Goal: Task Accomplishment & Management: Complete application form

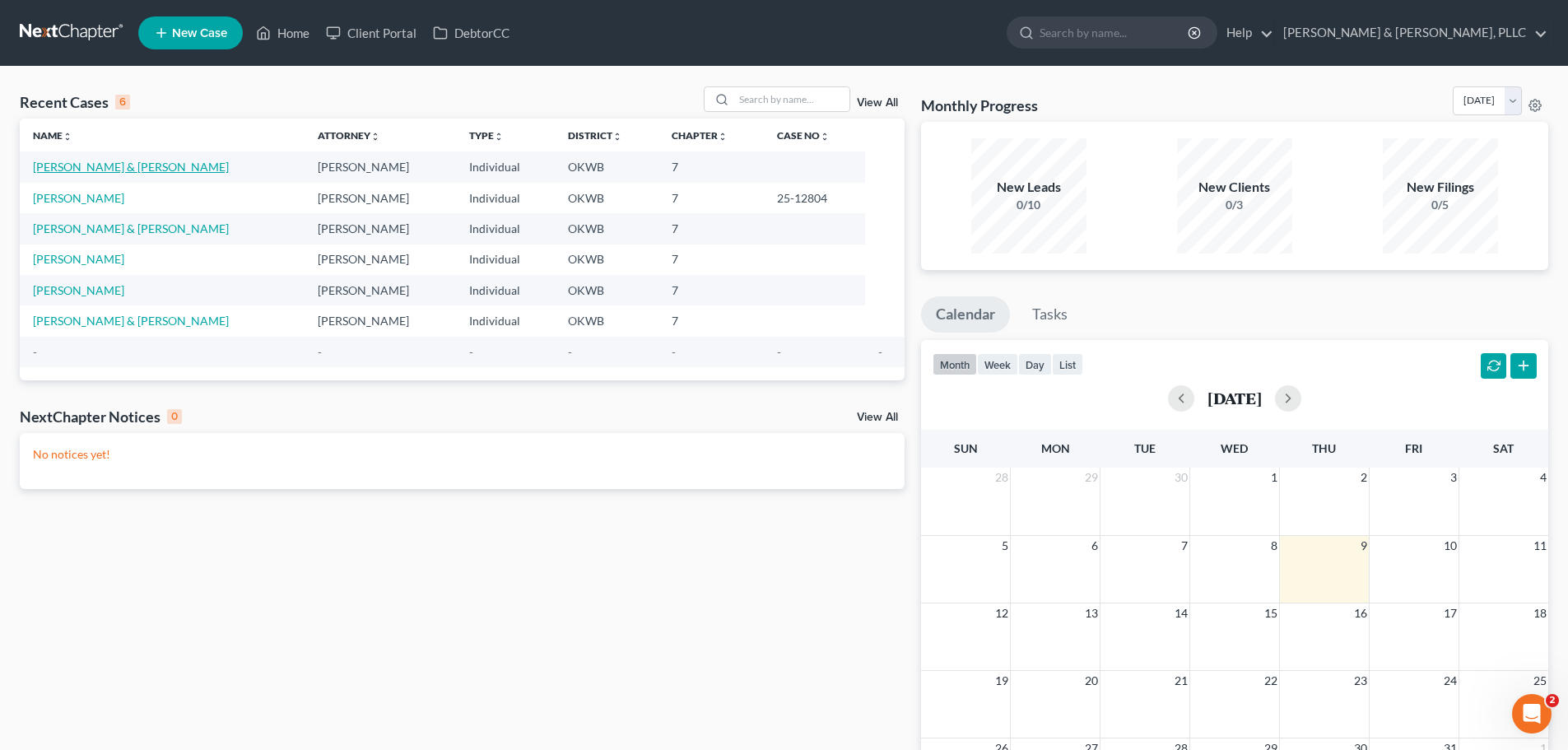
click at [49, 167] on link "[PERSON_NAME] & [PERSON_NAME]" at bounding box center [130, 167] width 196 height 14
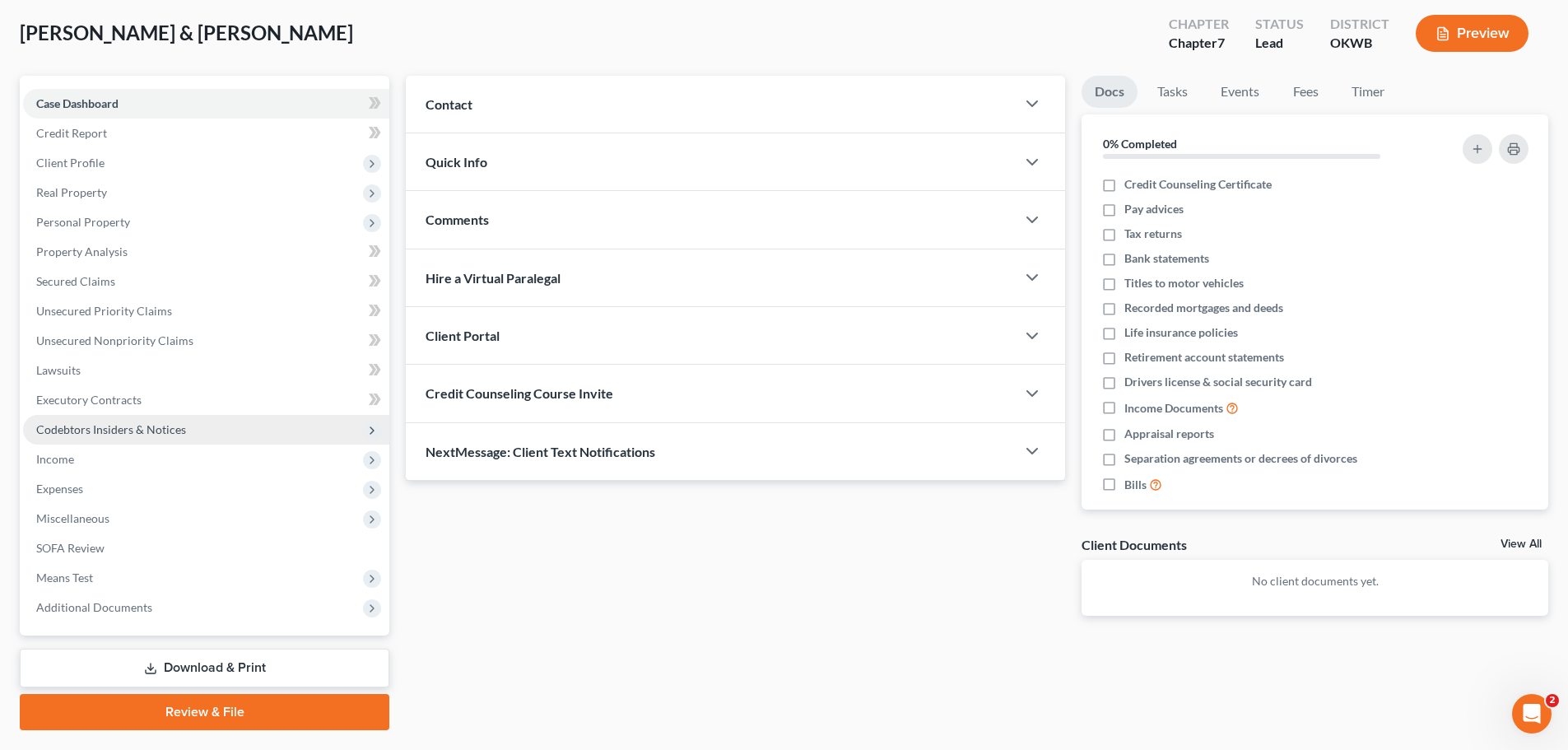
scroll to position [125, 0]
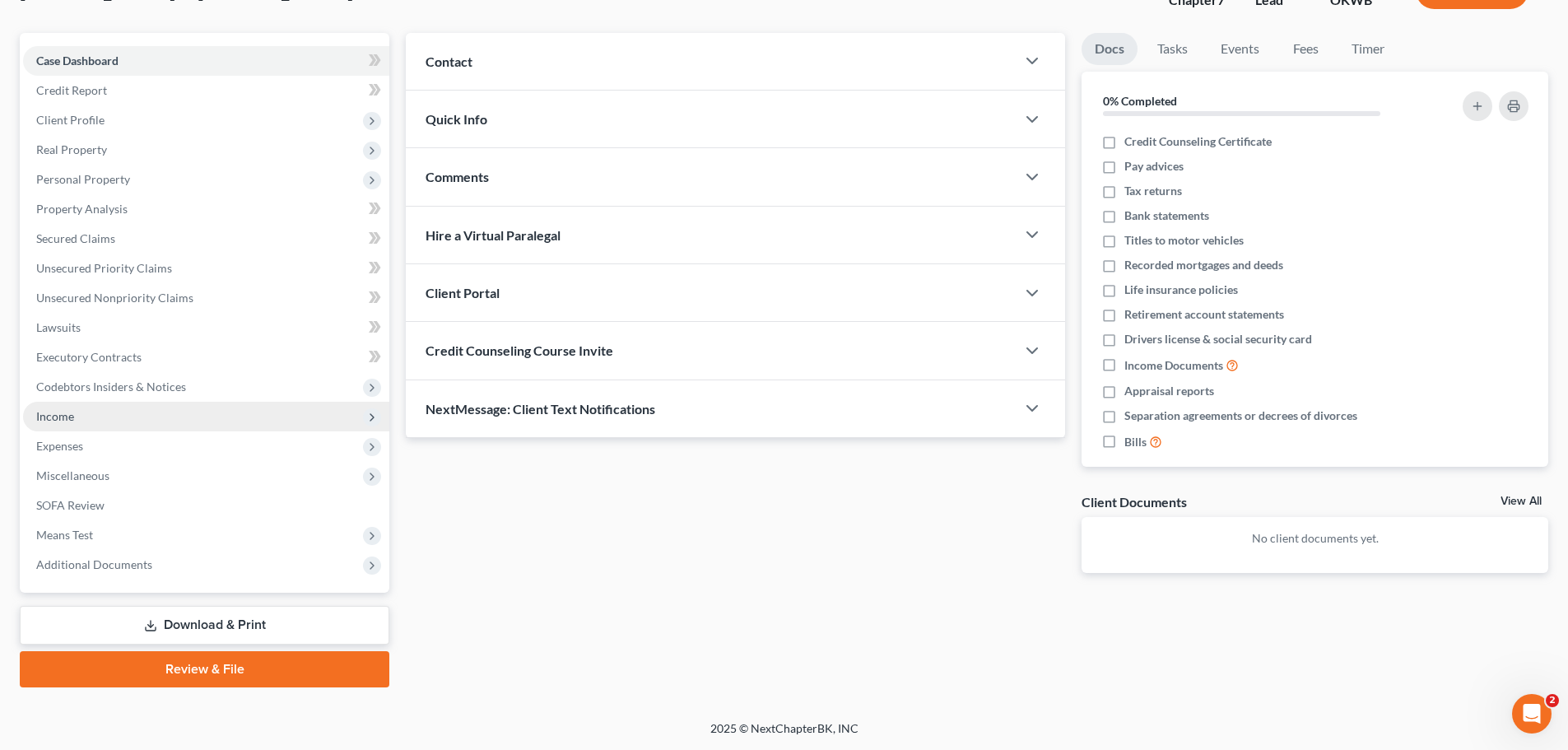
click at [77, 416] on span "Income" at bounding box center [207, 417] width 367 height 30
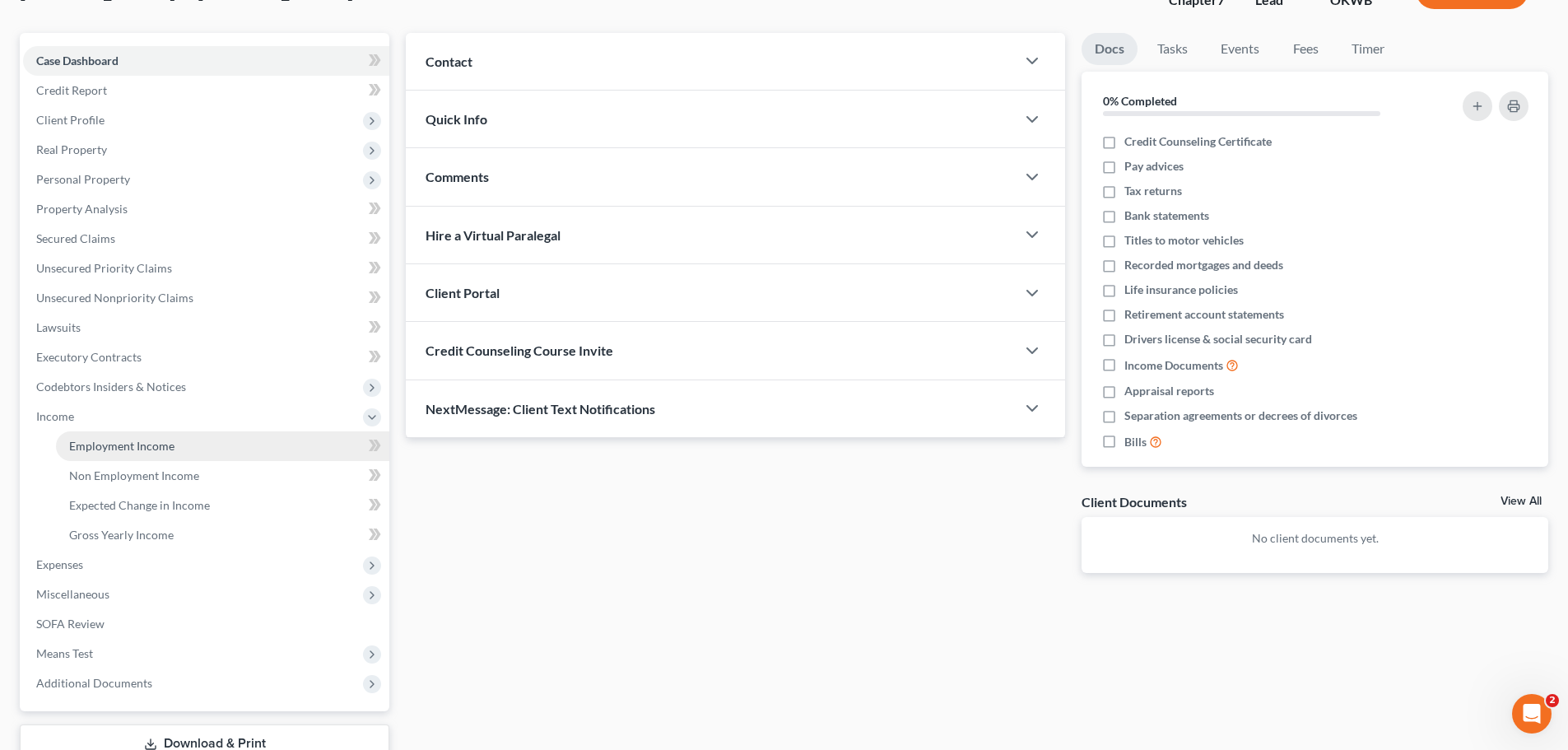
click at [98, 439] on span "Employment Income" at bounding box center [121, 445] width 105 height 14
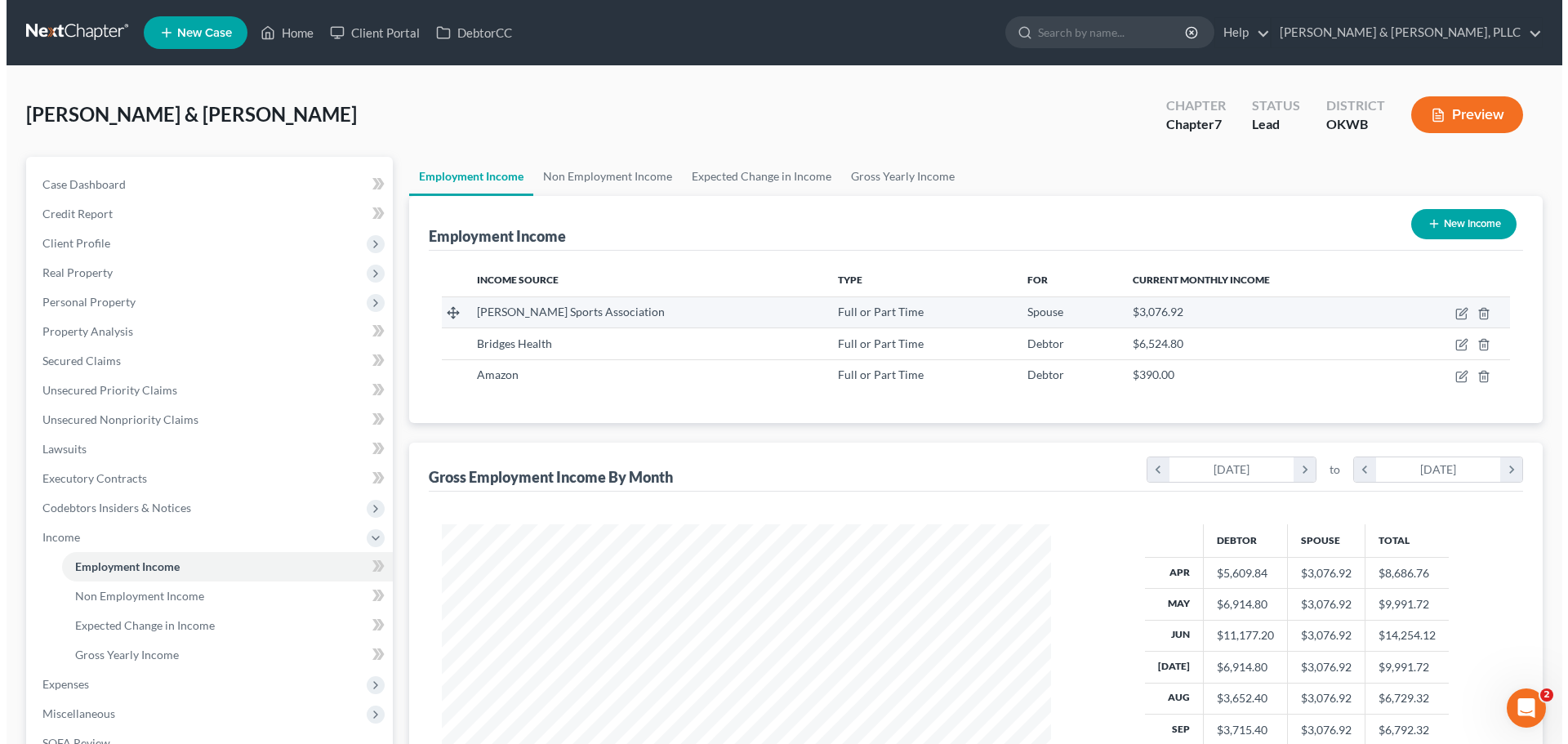
scroll to position [305, 642]
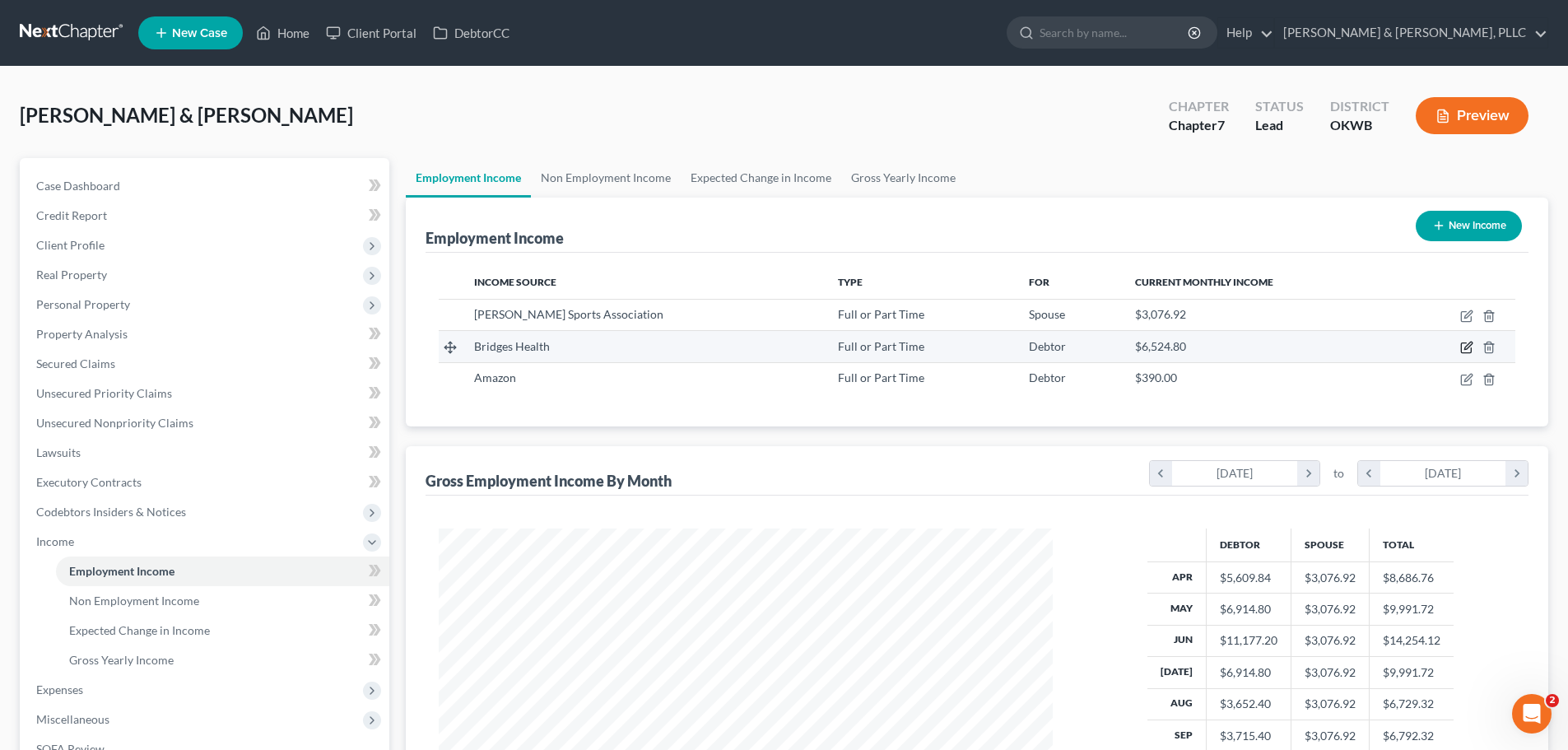
click at [1465, 346] on icon "button" at bounding box center [1467, 347] width 13 height 13
select select "0"
select select "37"
select select "1"
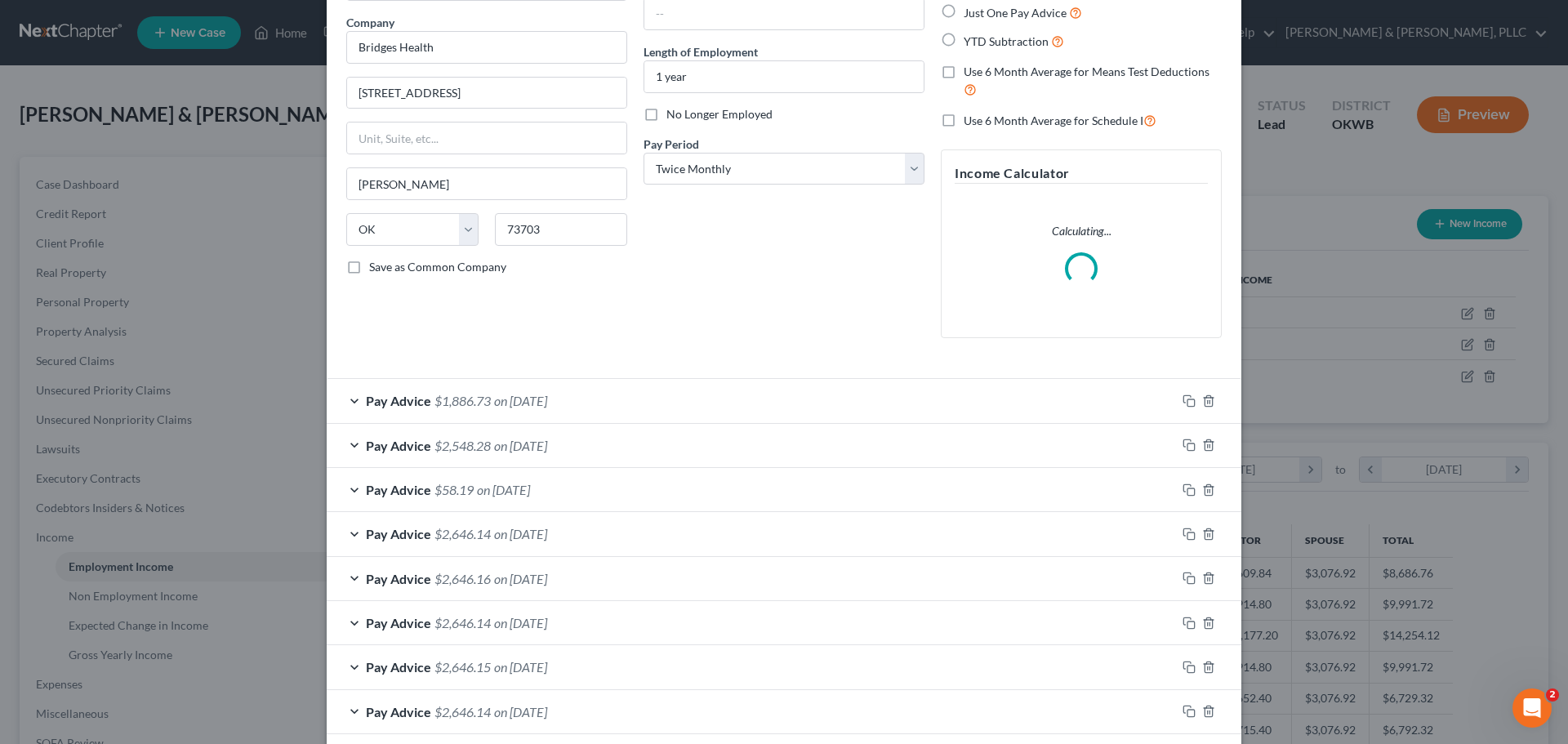
scroll to position [327, 0]
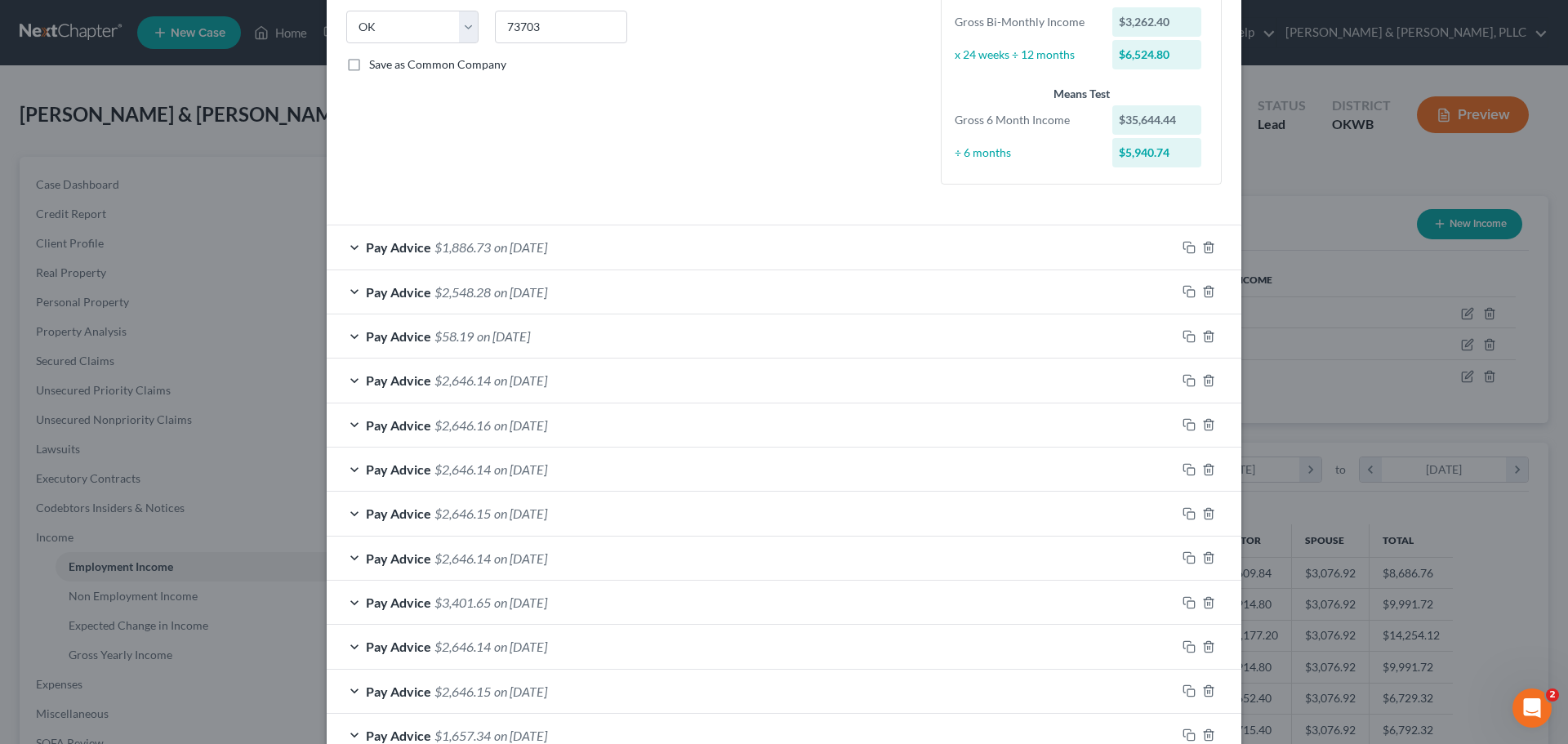
click at [344, 340] on div "Pay Advice $58.19 on 09/10/2025" at bounding box center [752, 336] width 850 height 43
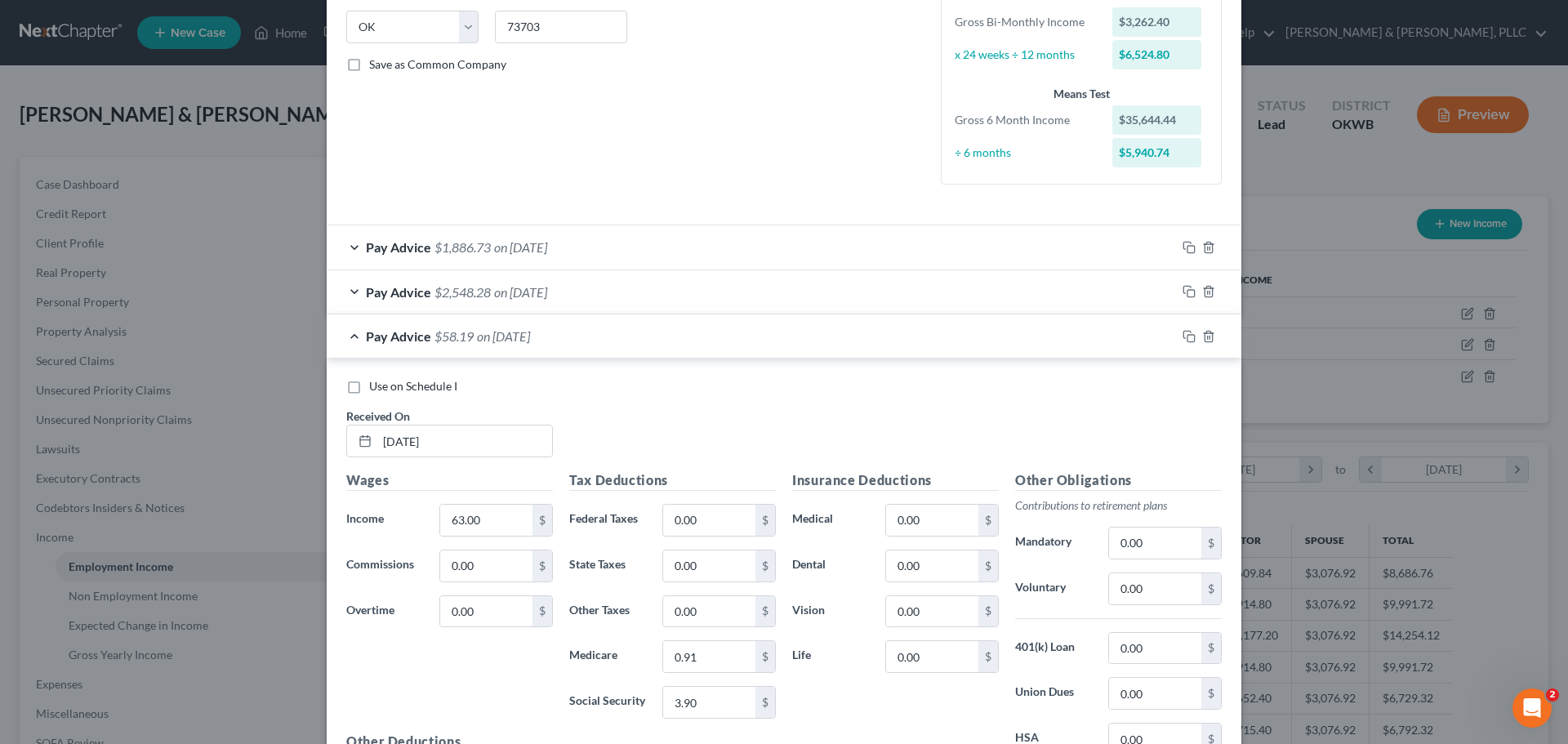
click at [350, 344] on div "Pay Advice $58.19 on 09/10/2025" at bounding box center [752, 336] width 850 height 43
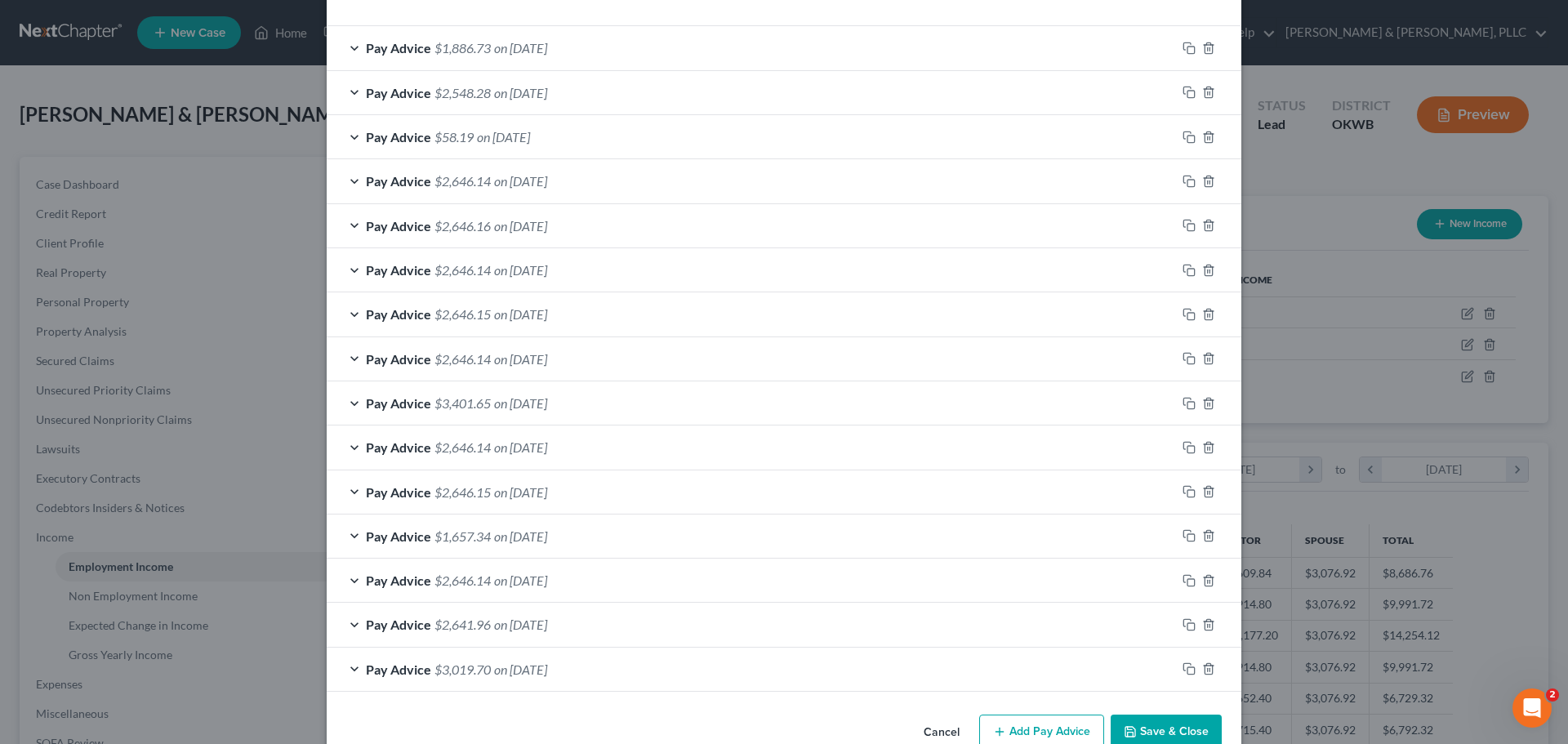
scroll to position [563, 0]
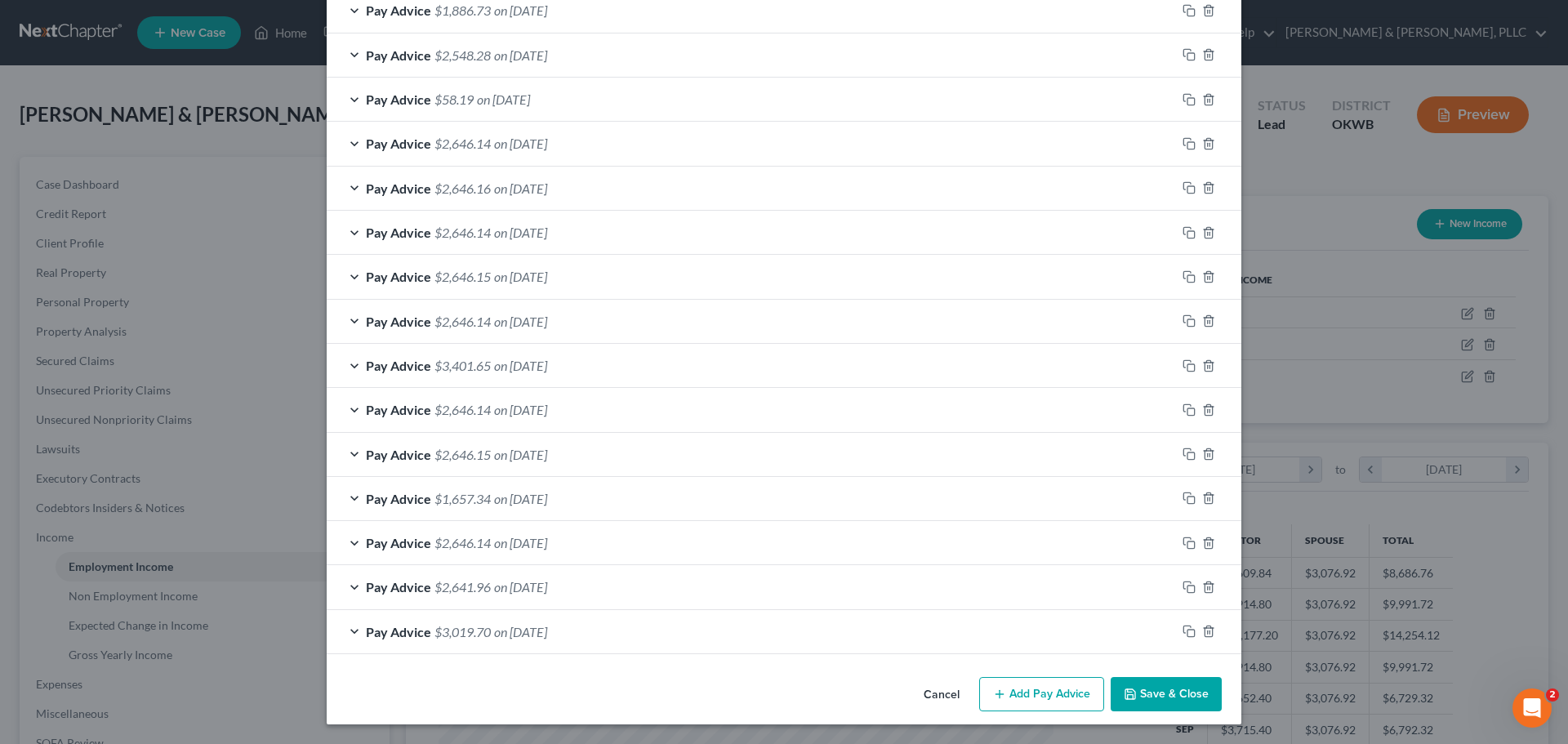
click at [1038, 684] on button "Add Pay Advice" at bounding box center [1042, 693] width 125 height 34
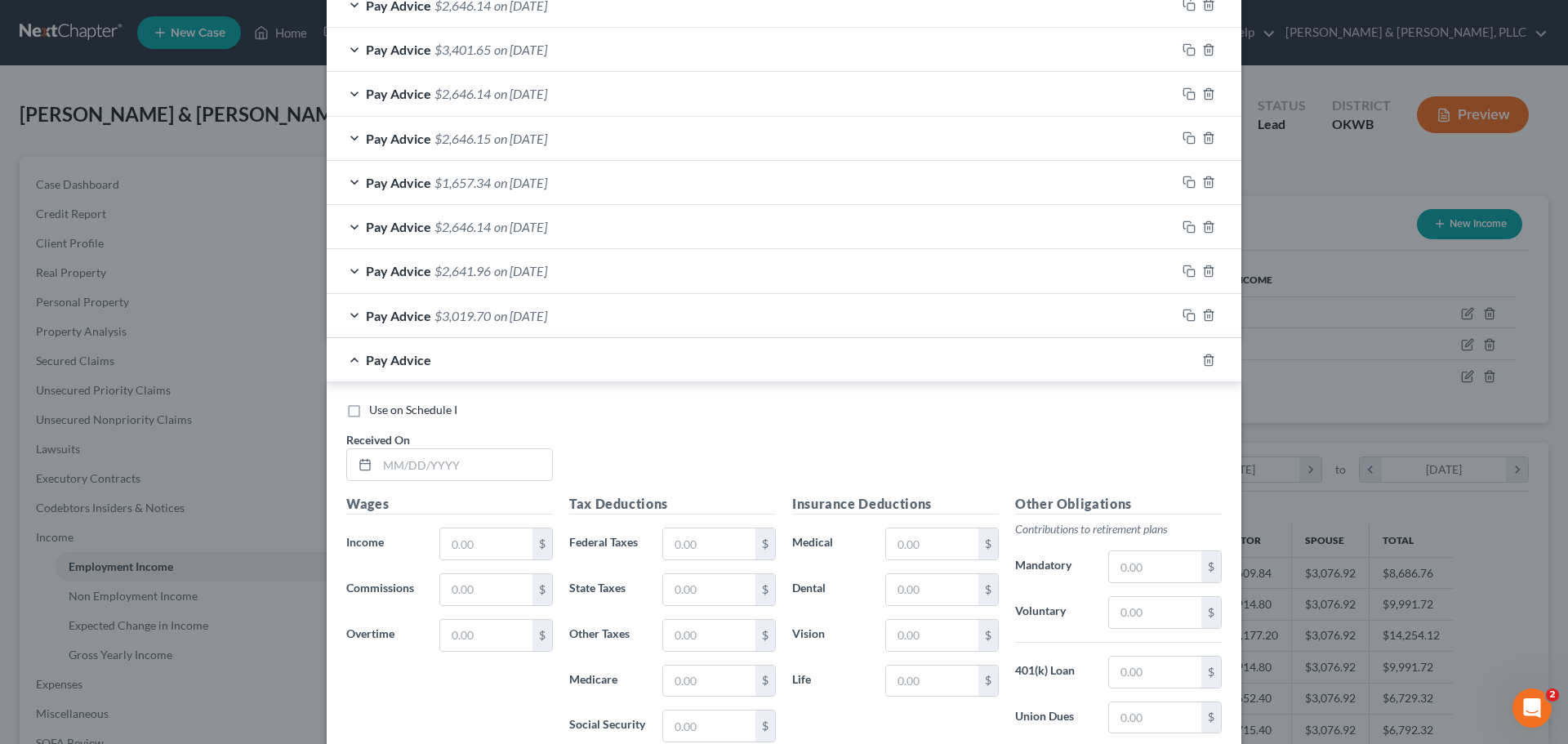
scroll to position [972, 0]
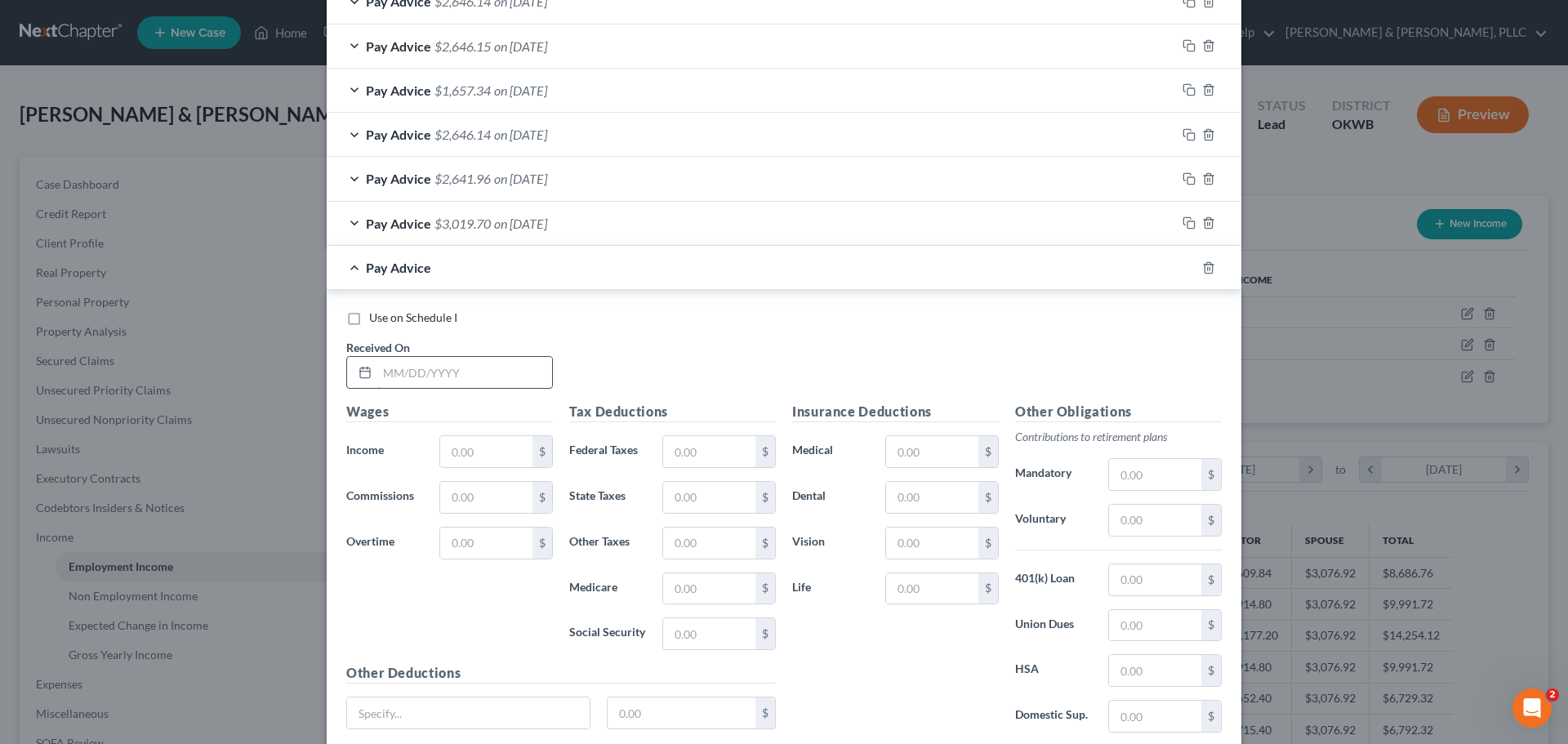
click at [439, 375] on input "text" at bounding box center [464, 373] width 175 height 31
type input "9/8/2025"
type input "3,262.40"
click at [681, 454] on input "text" at bounding box center [709, 451] width 92 height 31
type input "234.68"
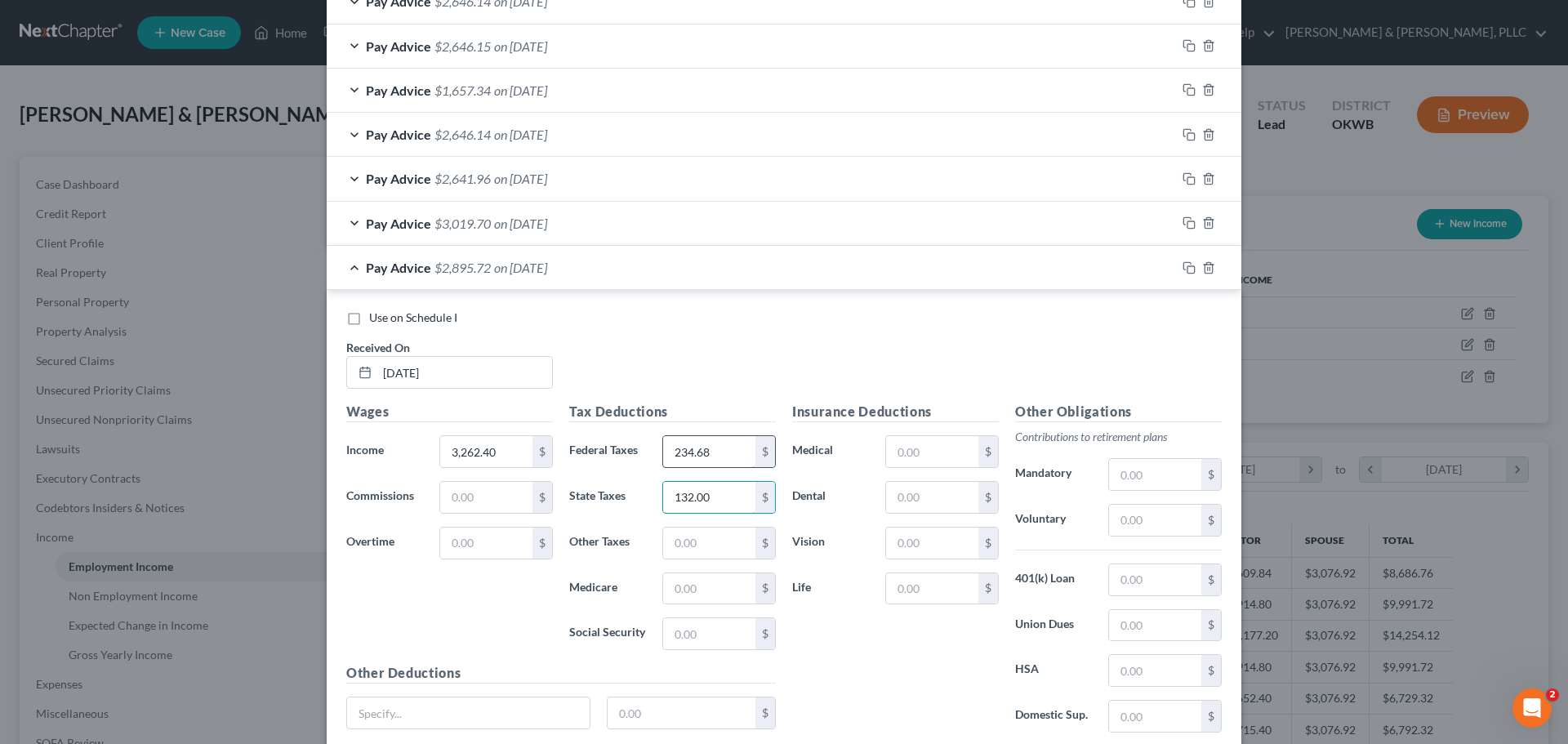
type input "132.00"
type input "47.31"
type input "202.27"
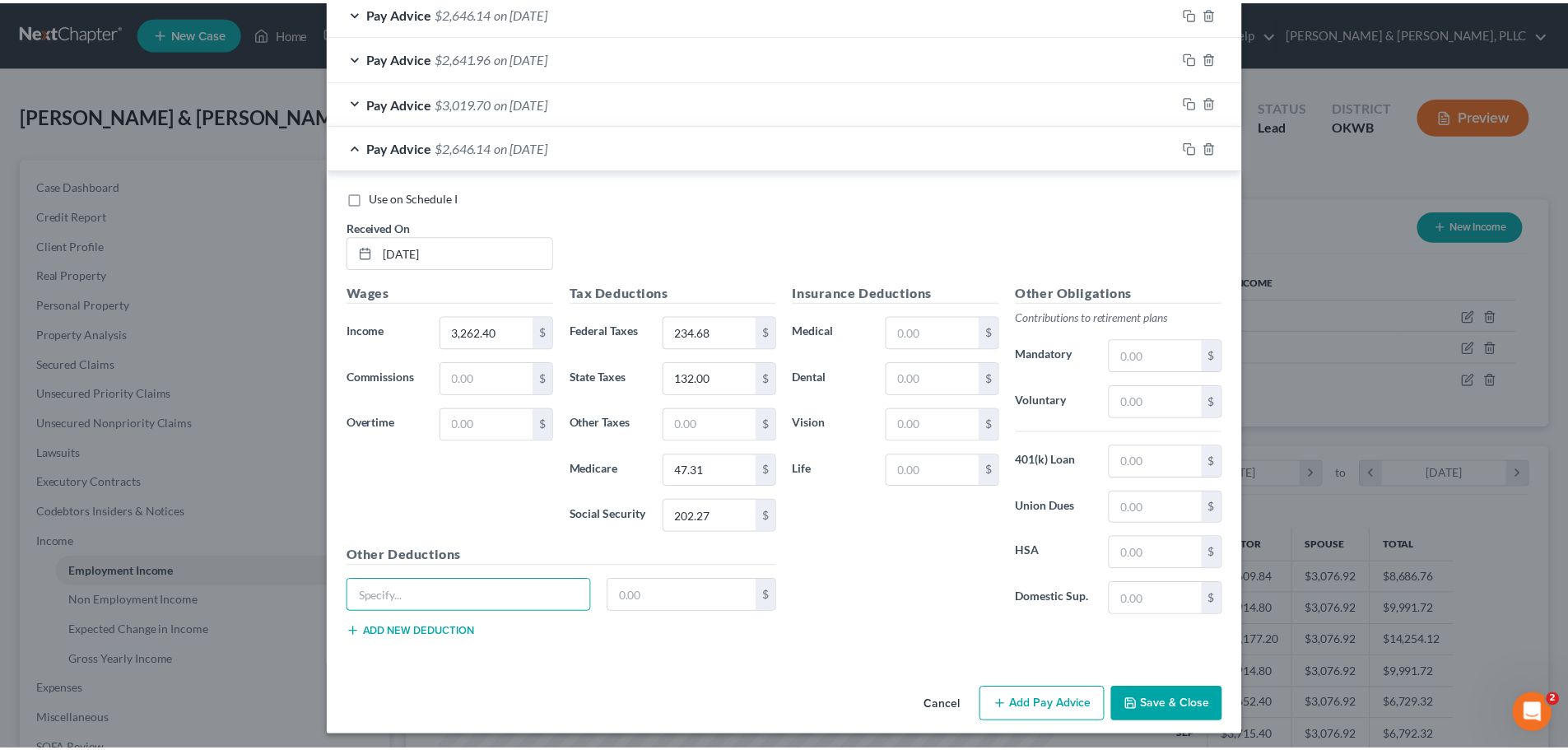
scroll to position [1108, 0]
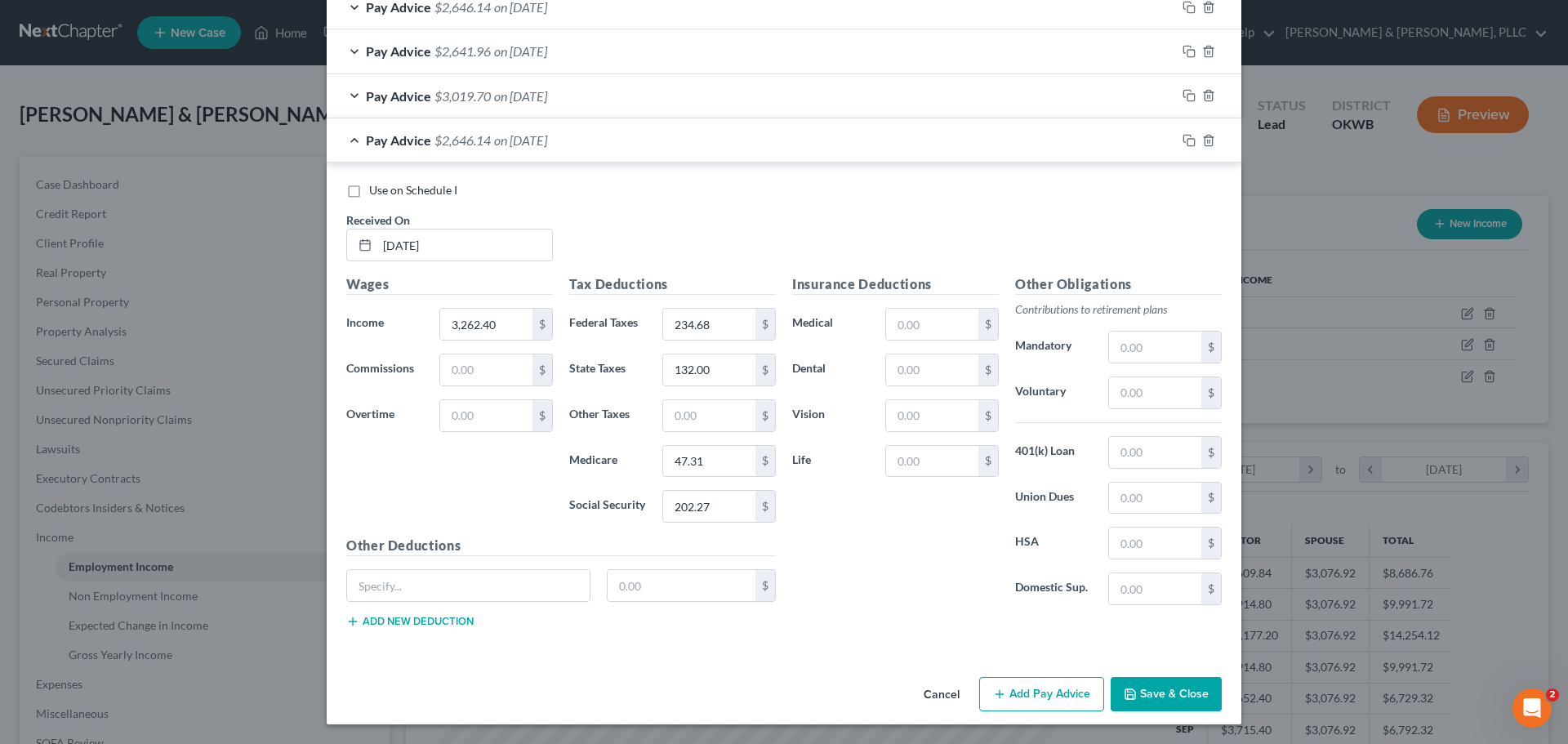
click at [1137, 685] on button "Save & Close" at bounding box center [1166, 693] width 111 height 34
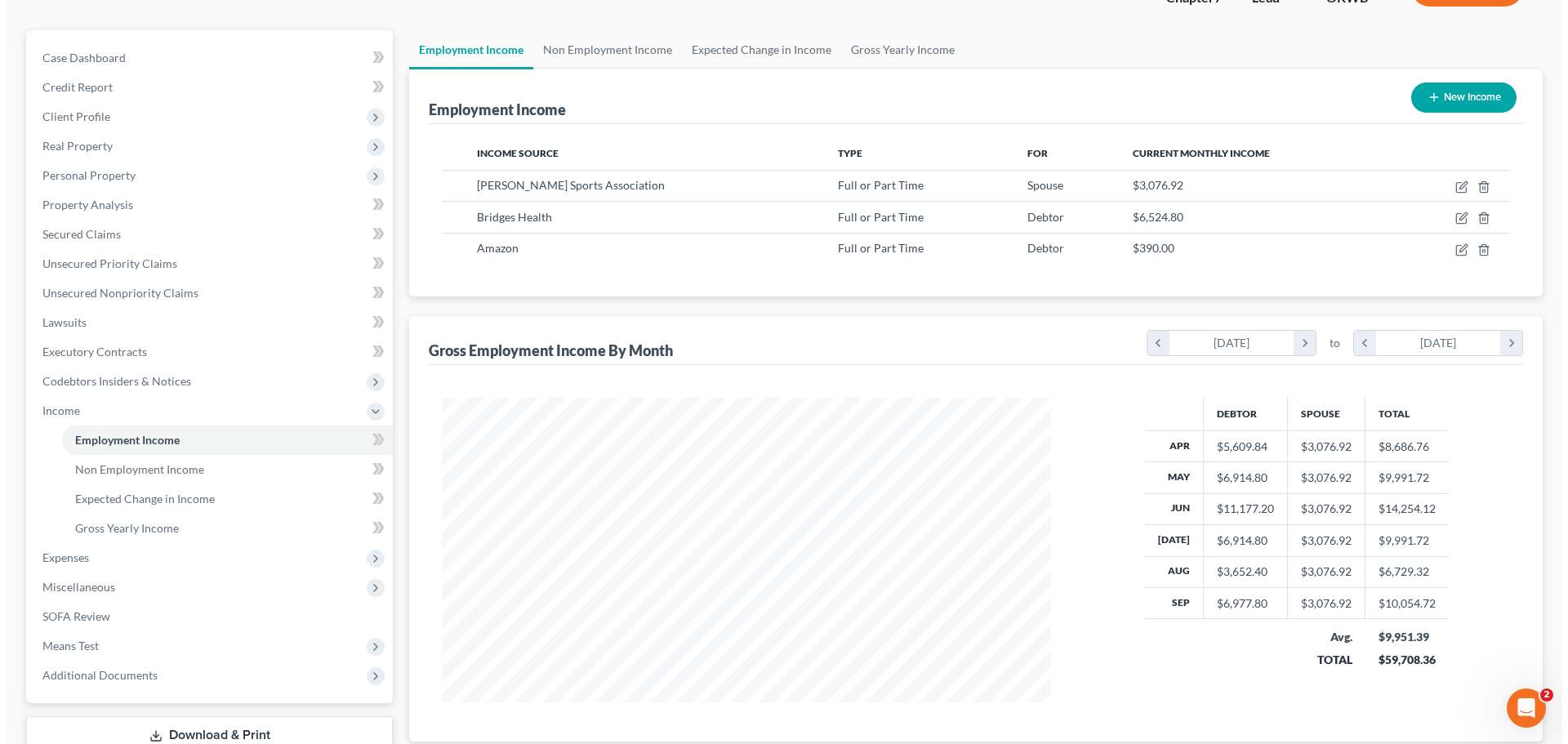
scroll to position [0, 0]
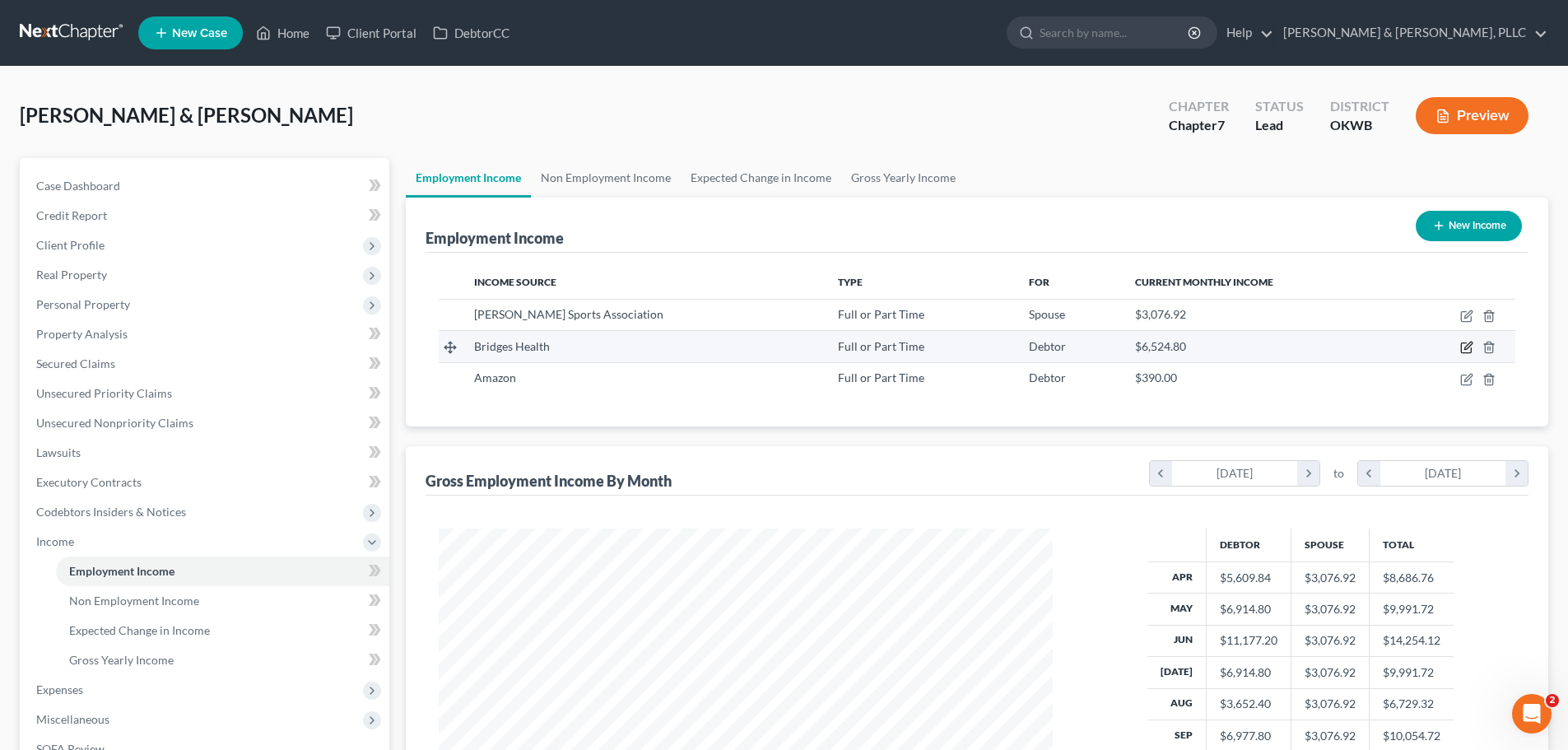
click at [1461, 346] on icon "button" at bounding box center [1467, 347] width 13 height 13
select select "0"
select select "37"
select select "1"
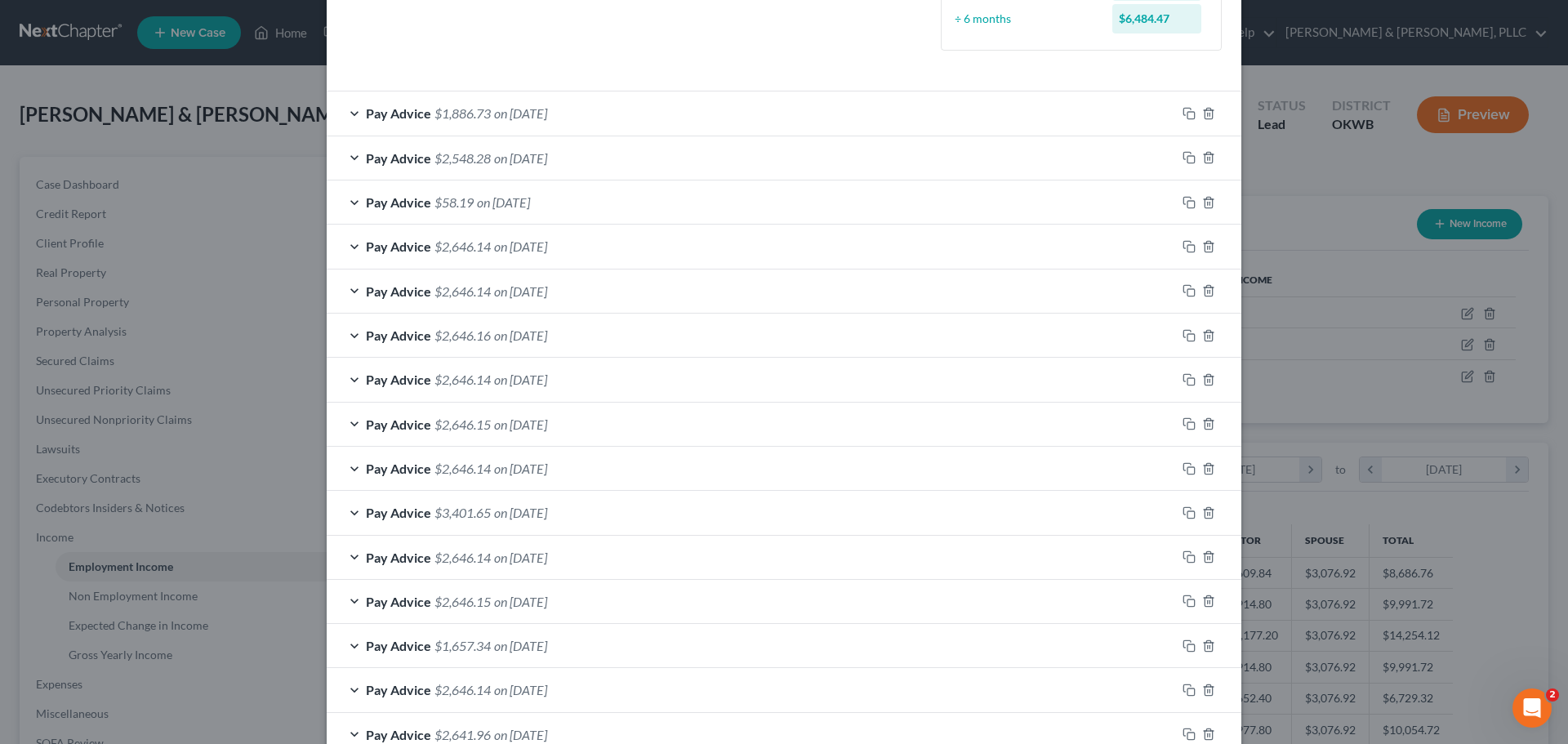
scroll to position [363, 0]
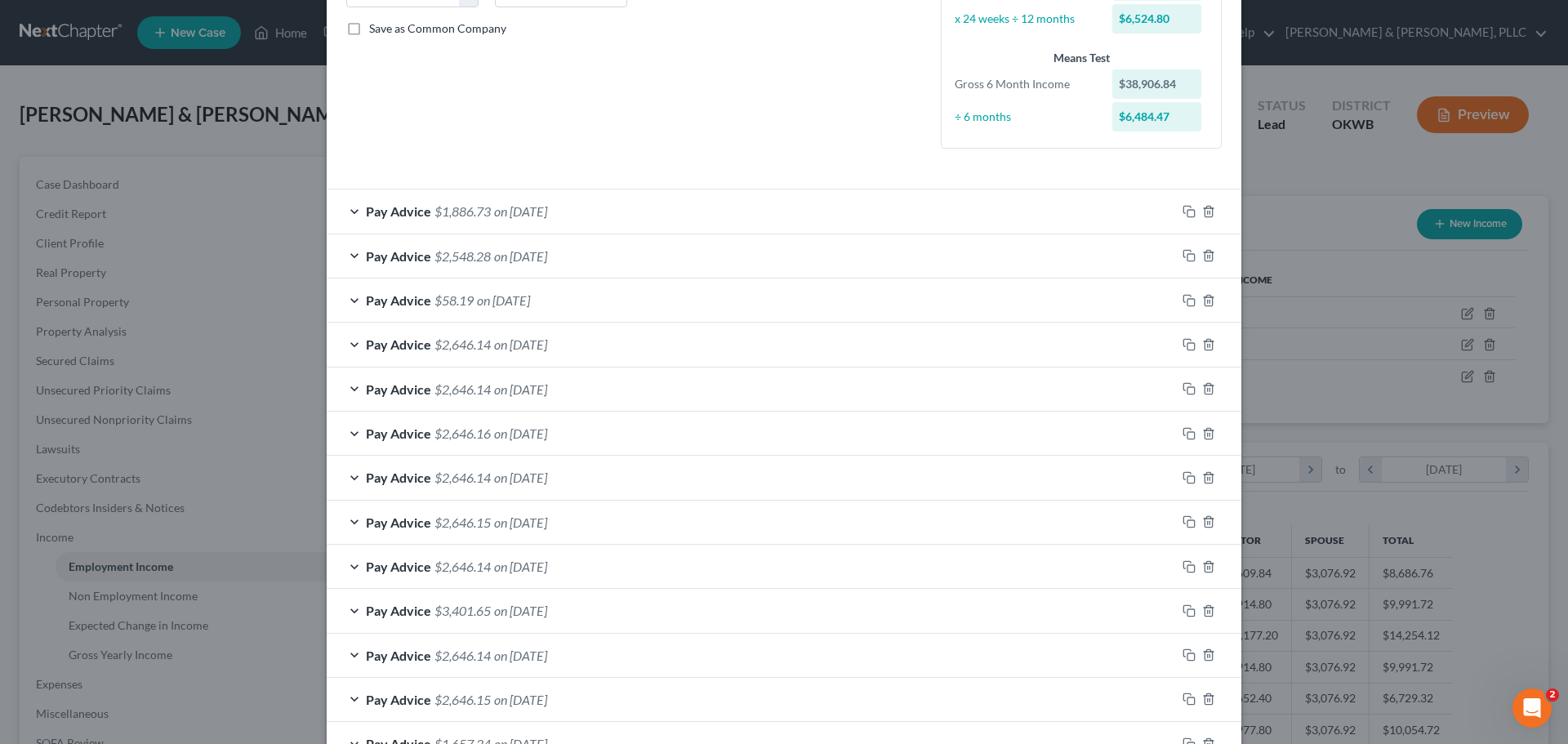
click at [343, 306] on div "Pay Advice $58.19 on 09/10/2025" at bounding box center [752, 300] width 850 height 43
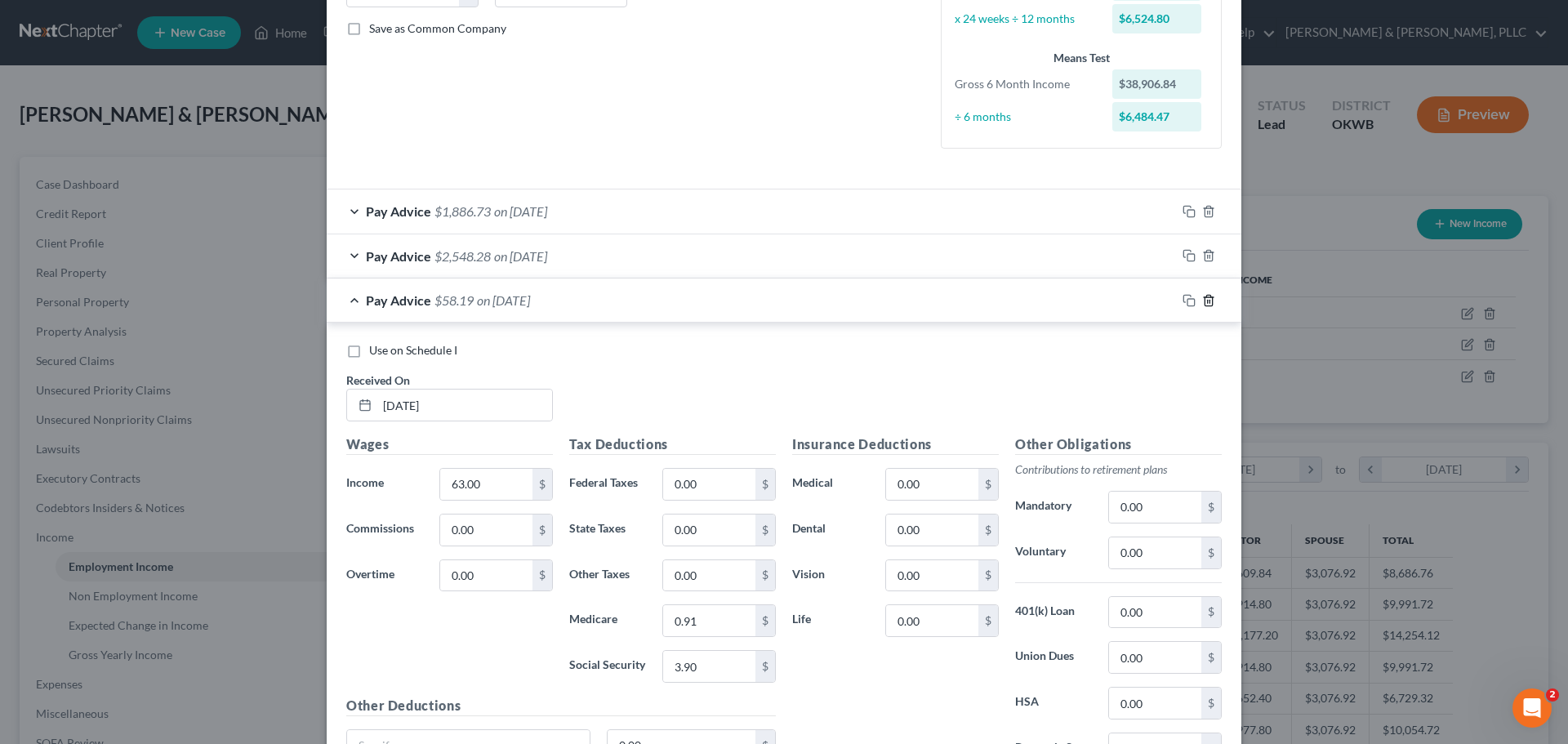
click at [1203, 301] on icon "button" at bounding box center [1209, 300] width 13 height 13
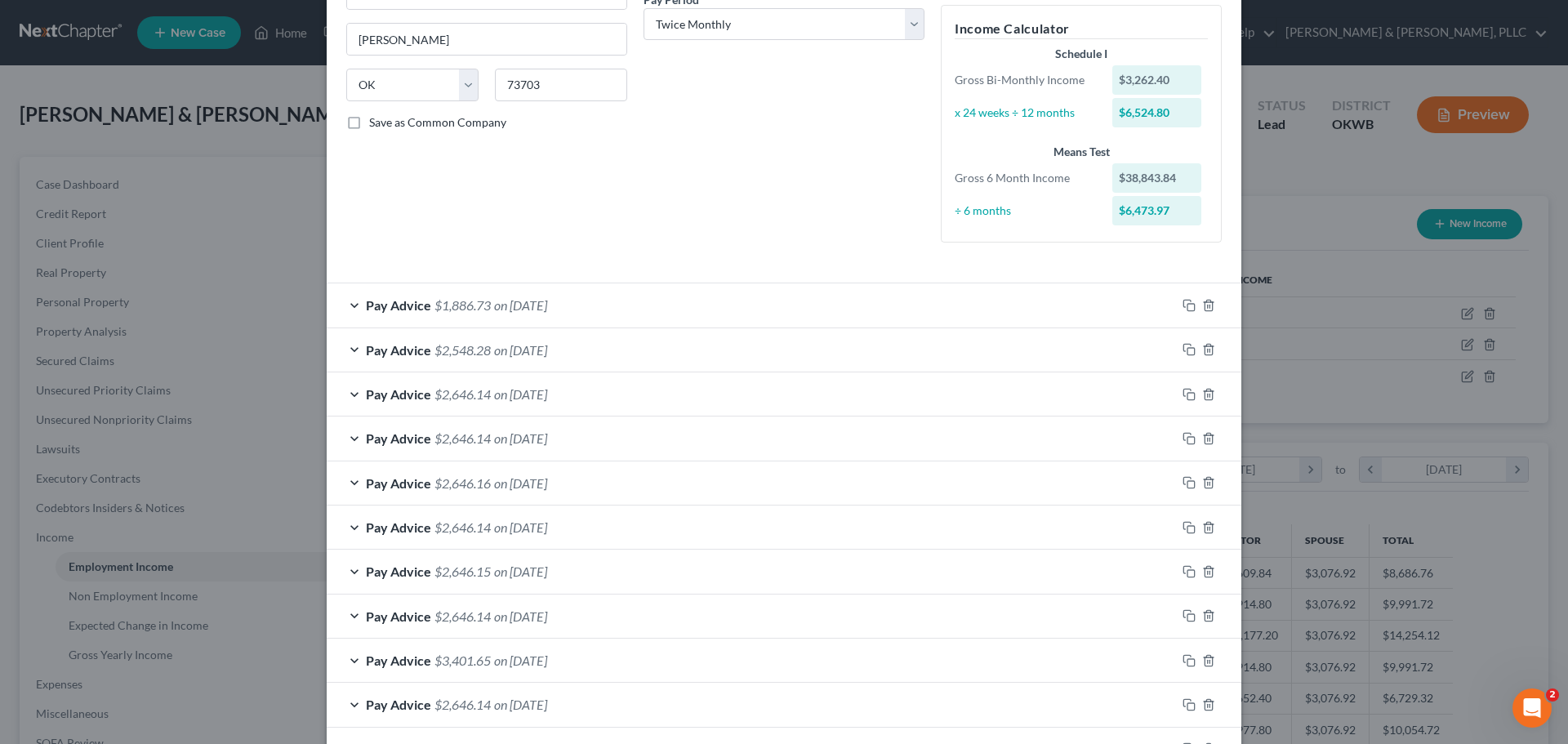
scroll to position [281, 0]
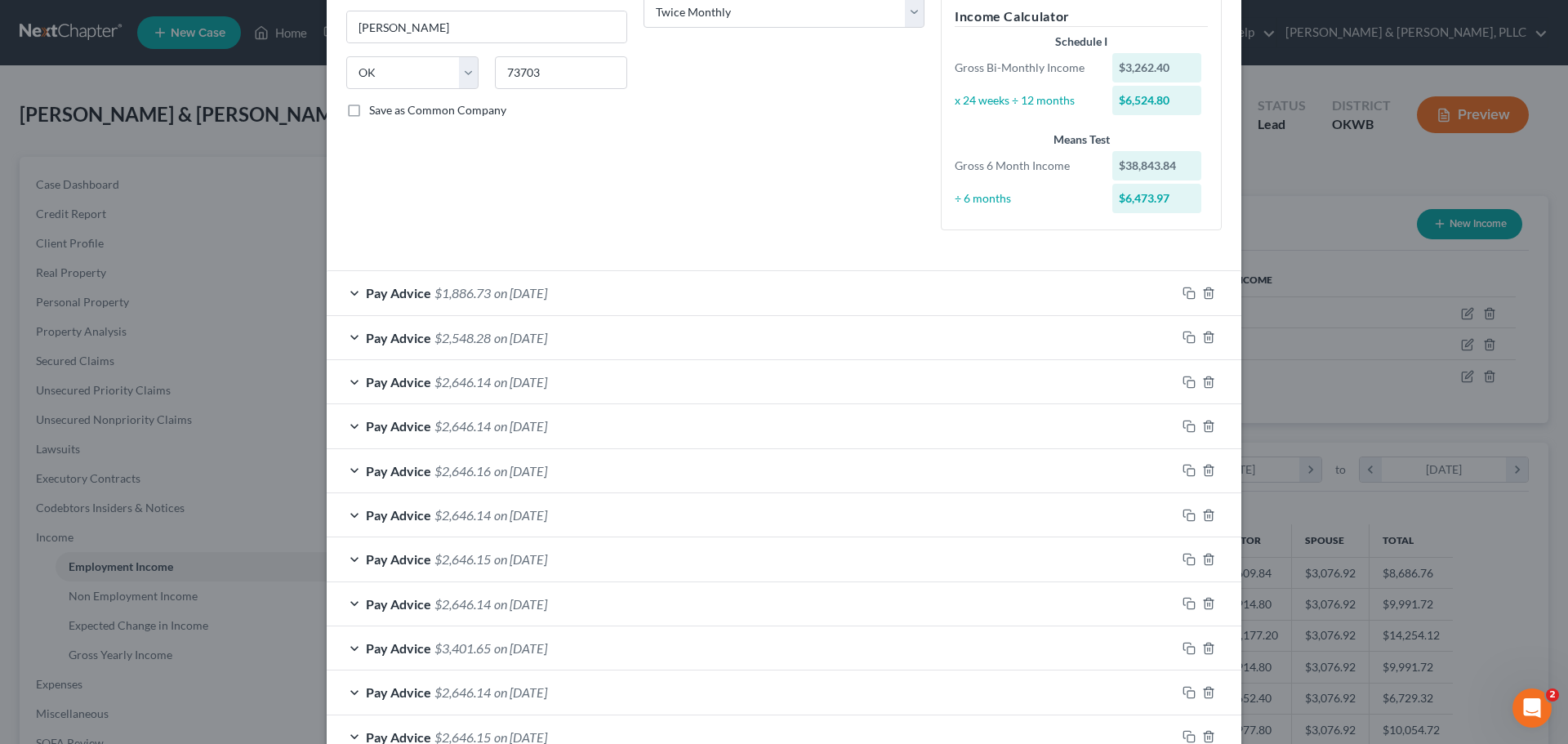
drag, startPoint x: 321, startPoint y: 285, endPoint x: 599, endPoint y: 447, distance: 321.8
click at [599, 447] on div "Pay Advice $1,886.73 on 10/06/2025 Use on Schedule I Received On * 10/06/2025 W…" at bounding box center [784, 604] width 915 height 666
copy div "Pay Advice $1,886.73 on 10/06/2025 Use on Schedule I Received On * Wages Income…"
click at [327, 296] on div "Pay Advice $1,886.73 on 10/06/2025" at bounding box center [752, 293] width 850 height 43
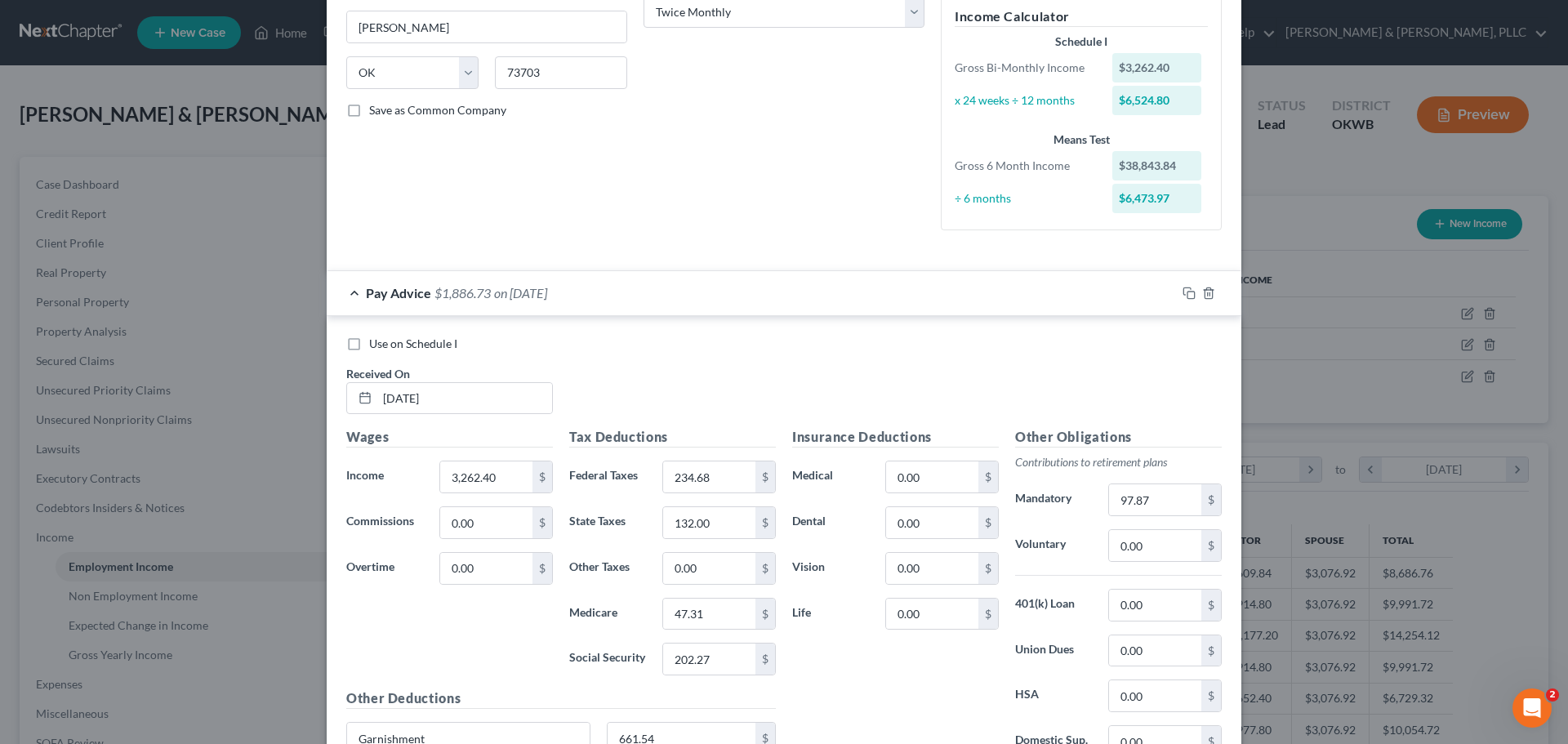
click at [336, 294] on div "Pay Advice $1,886.73 on 10/06/2025" at bounding box center [752, 293] width 850 height 43
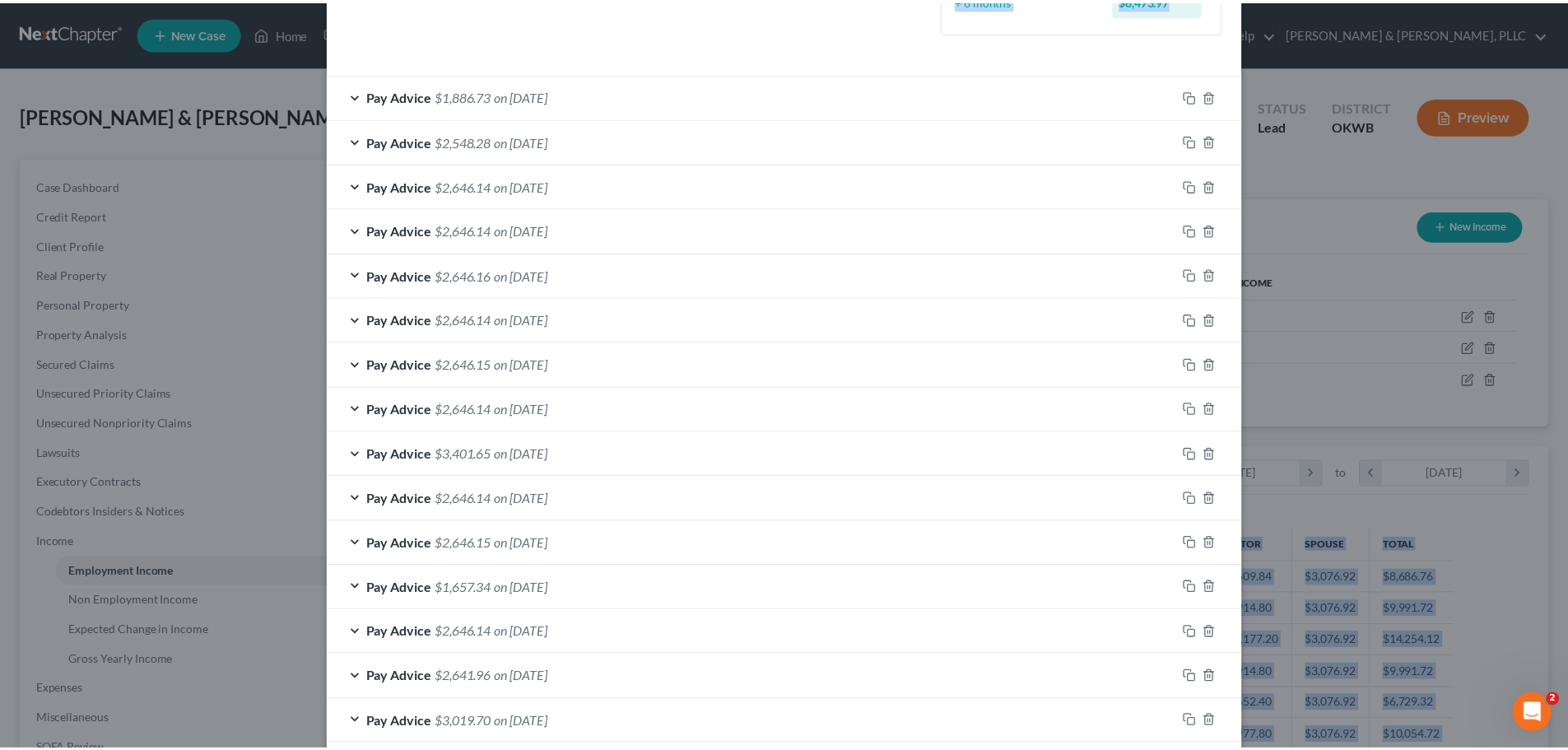
scroll to position [568, 0]
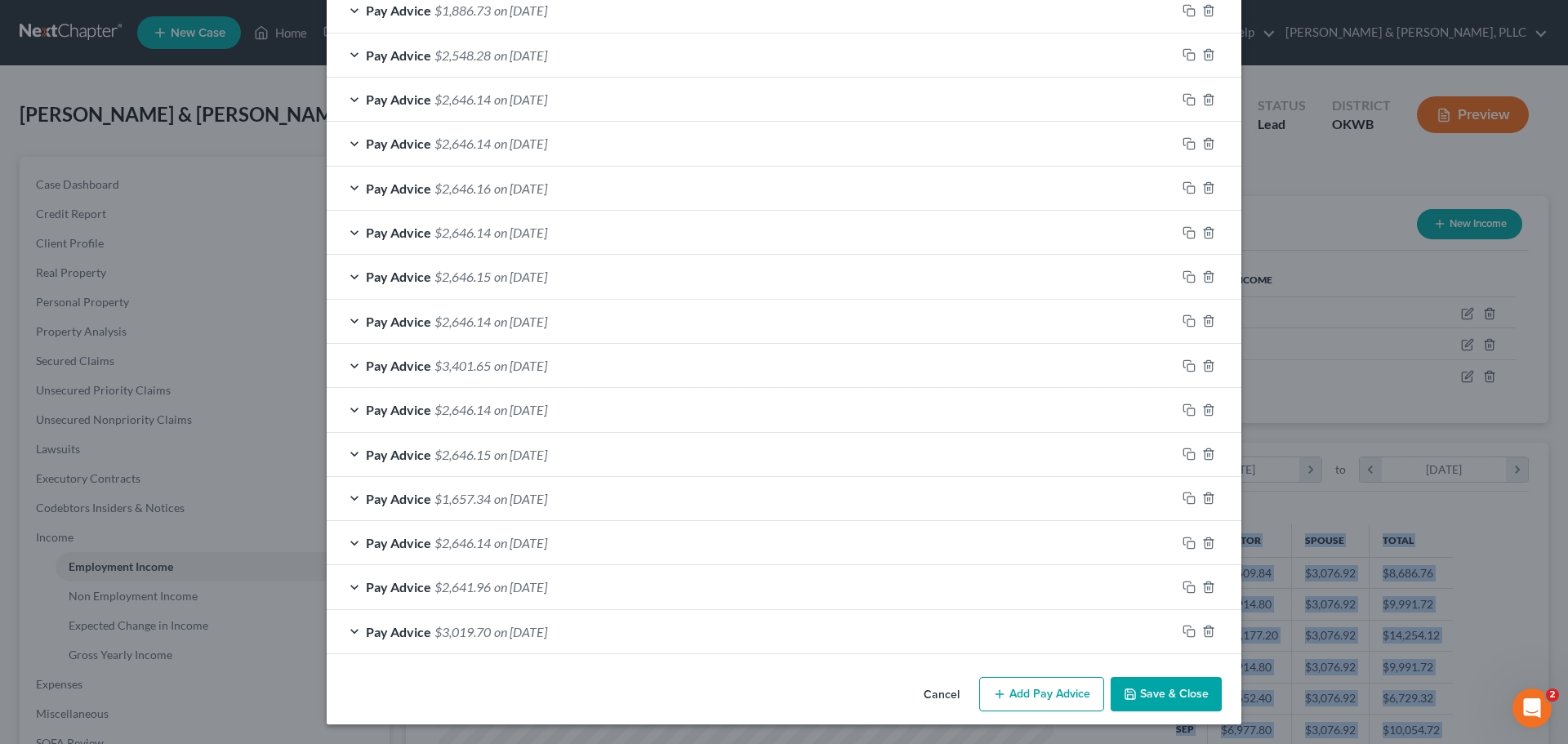
drag, startPoint x: 323, startPoint y: 290, endPoint x: 509, endPoint y: 446, distance: 242.8
click at [647, 629] on div "Pay Advice $1,886.73 on 10/06/2025 Use on Schedule I Received On * 10/06/2025 W…" at bounding box center [784, 321] width 915 height 666
copy div "Pay Advice $1,886.73 on 10/06/2025 Use on Schedule I Received On * Wages Income…"
click at [923, 692] on button "Cancel" at bounding box center [941, 694] width 62 height 32
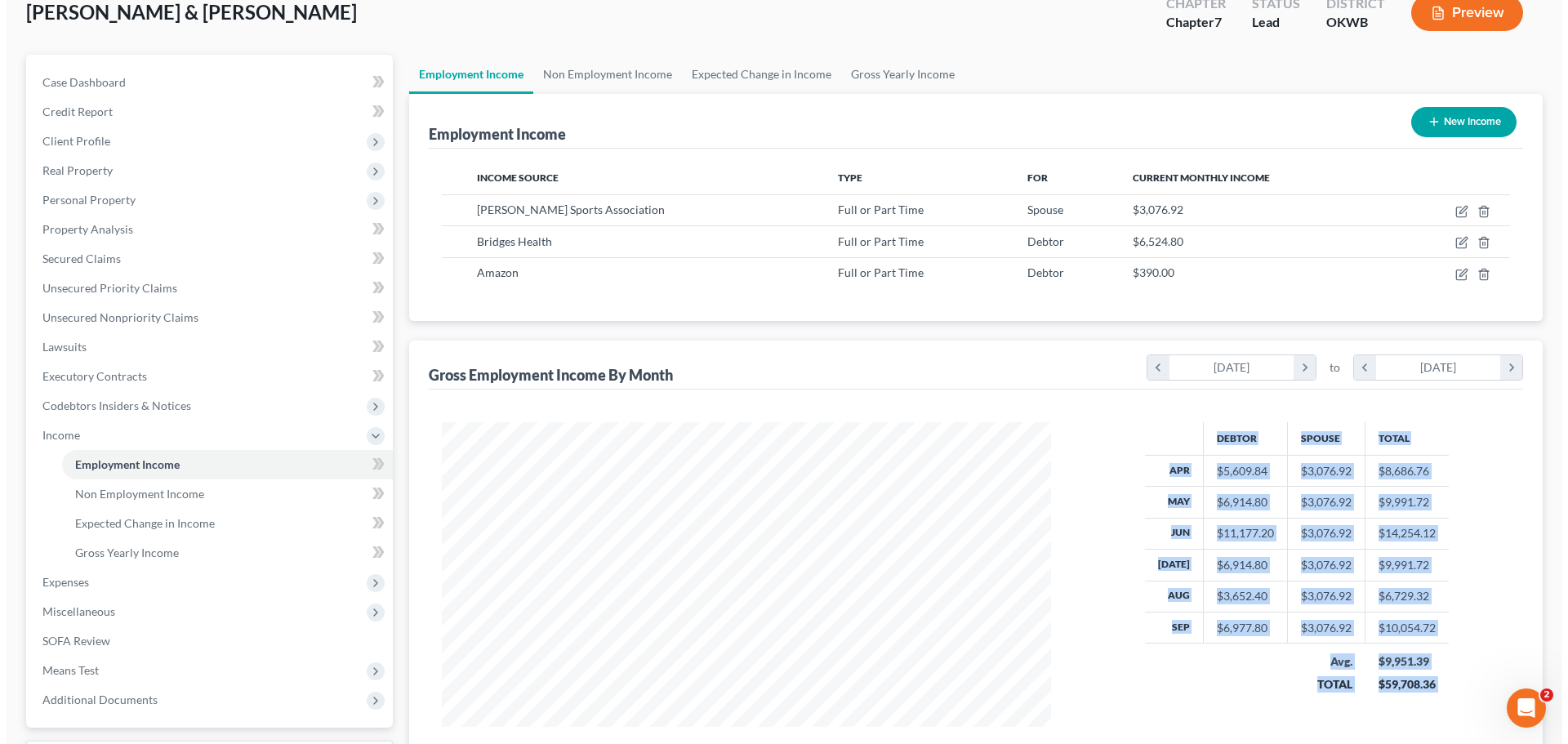
scroll to position [78, 0]
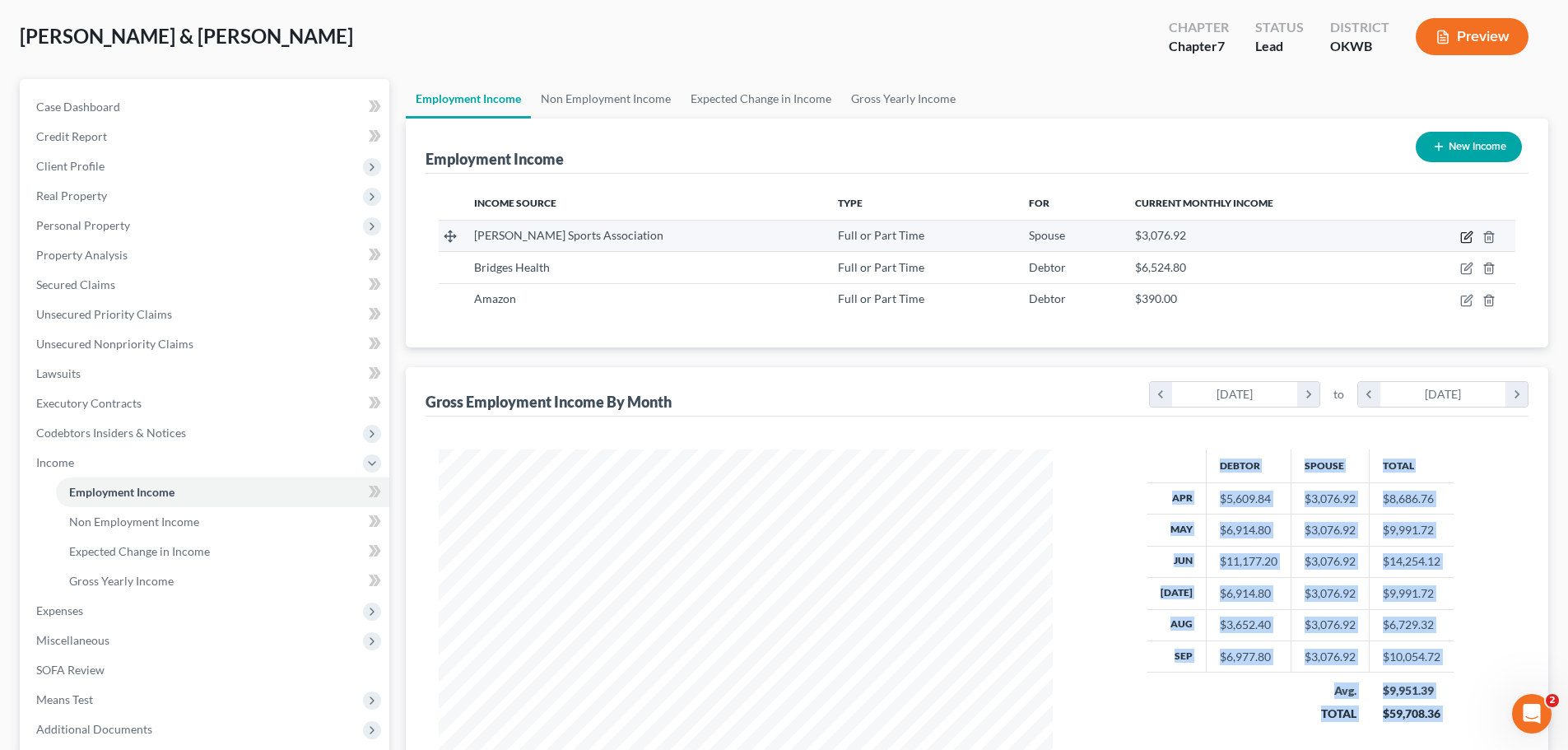
click at [1465, 234] on icon "button" at bounding box center [1467, 237] width 13 height 13
select select "0"
select select "37"
select select "1"
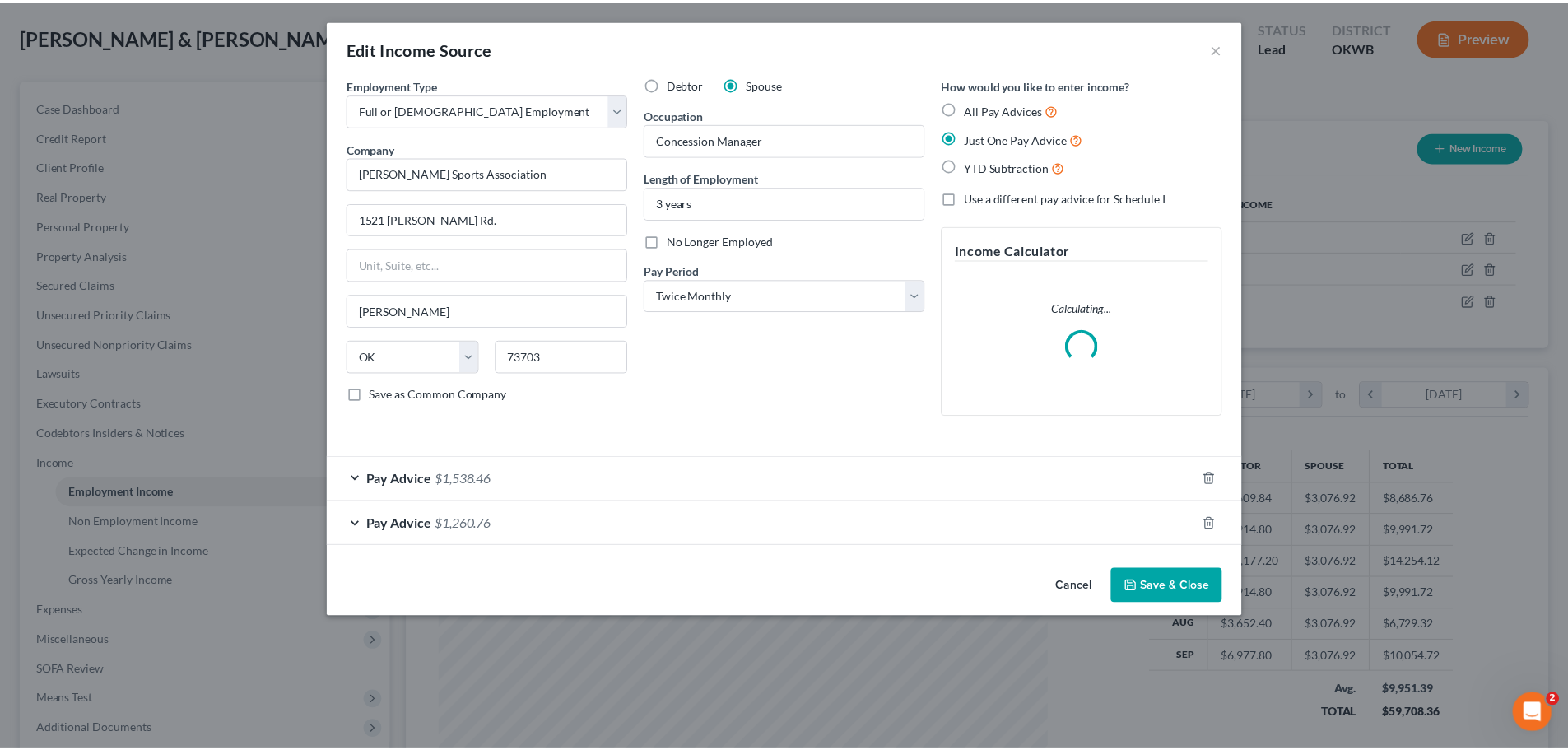
scroll to position [310, 652]
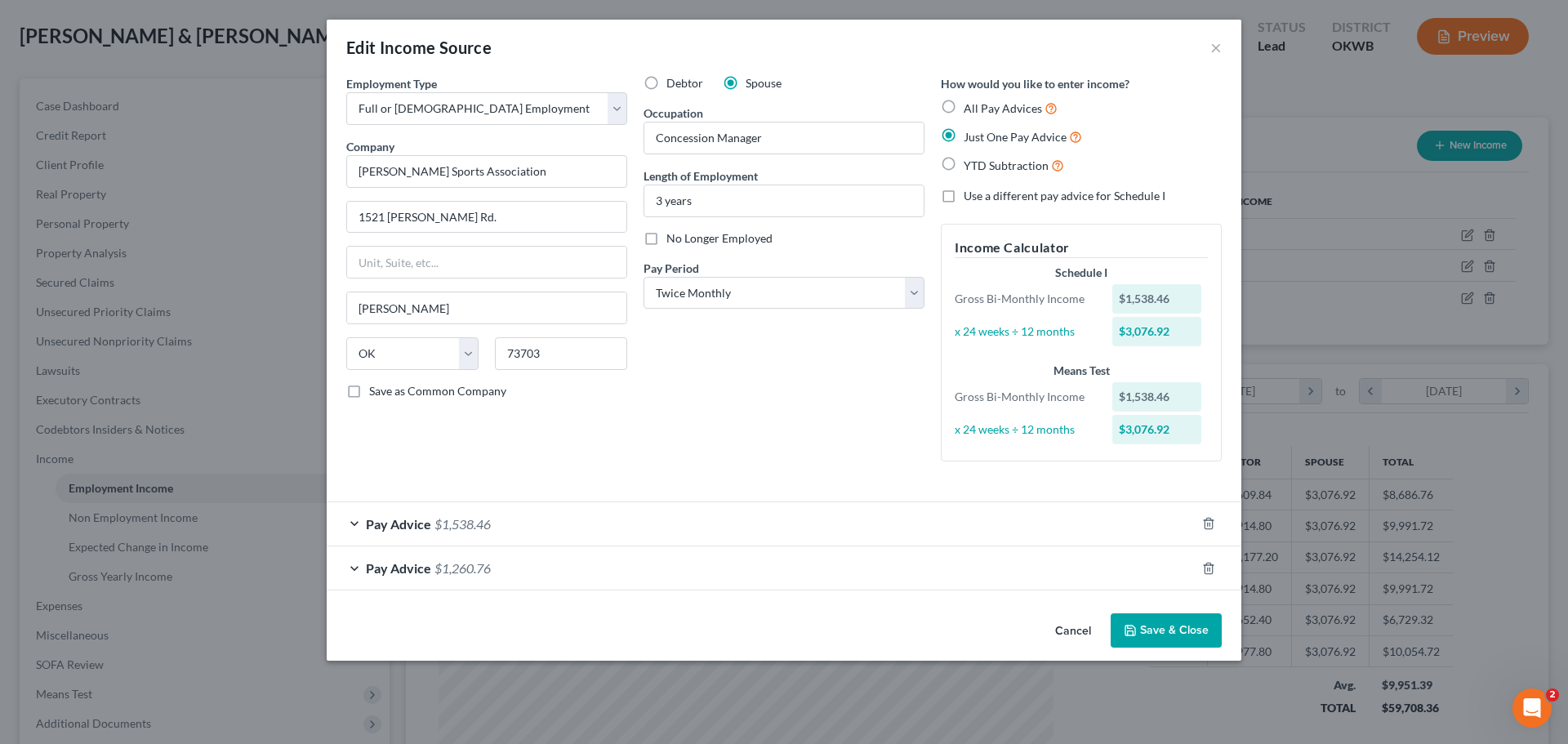
click at [658, 442] on div "Debtor Spouse Occupation Concession Manager Length of Employment 3 years No Lon…" at bounding box center [784, 274] width 297 height 400
click at [1080, 632] on button "Cancel" at bounding box center [1073, 630] width 62 height 32
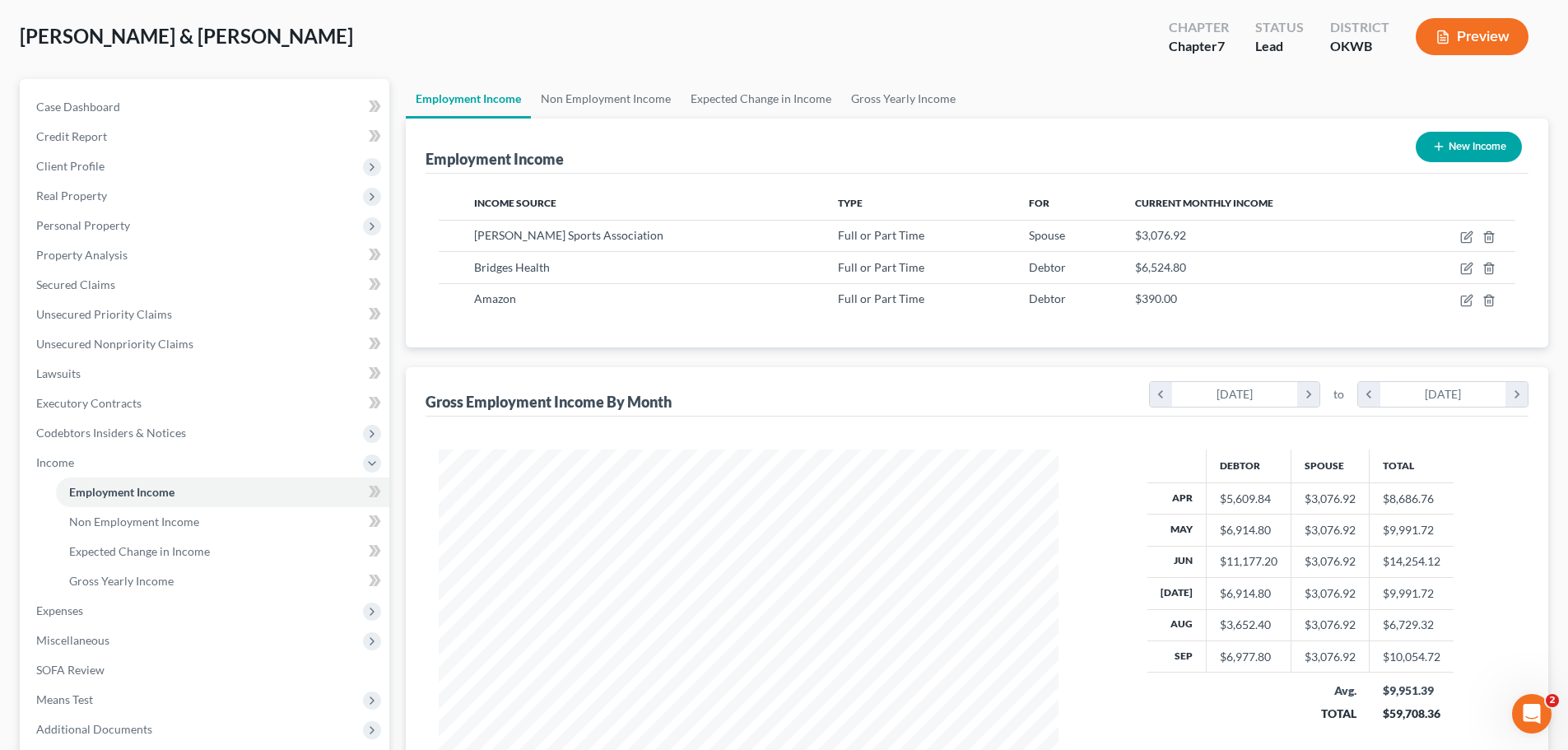
scroll to position [822731, 822429]
